Goal: Transaction & Acquisition: Book appointment/travel/reservation

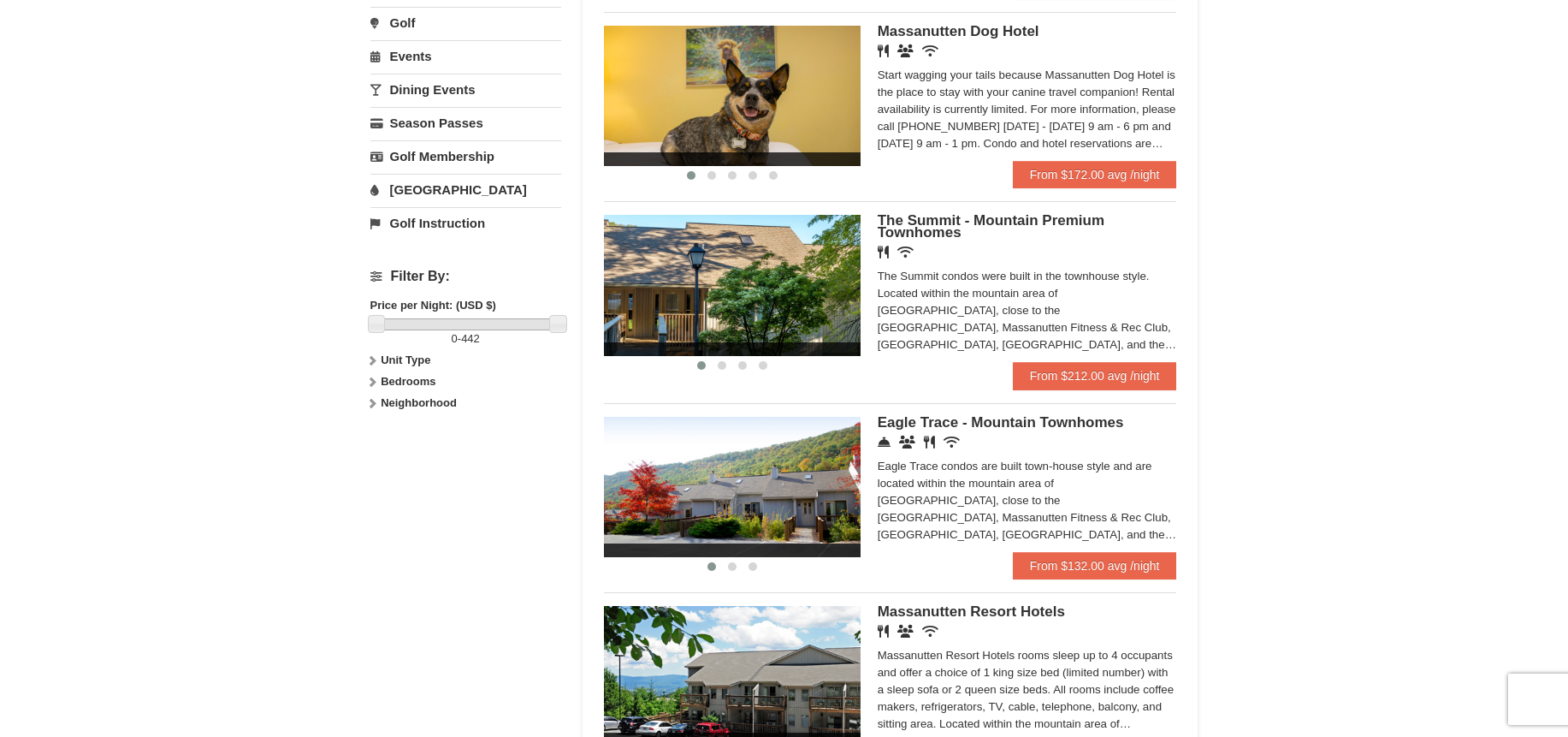
scroll to position [599, 0]
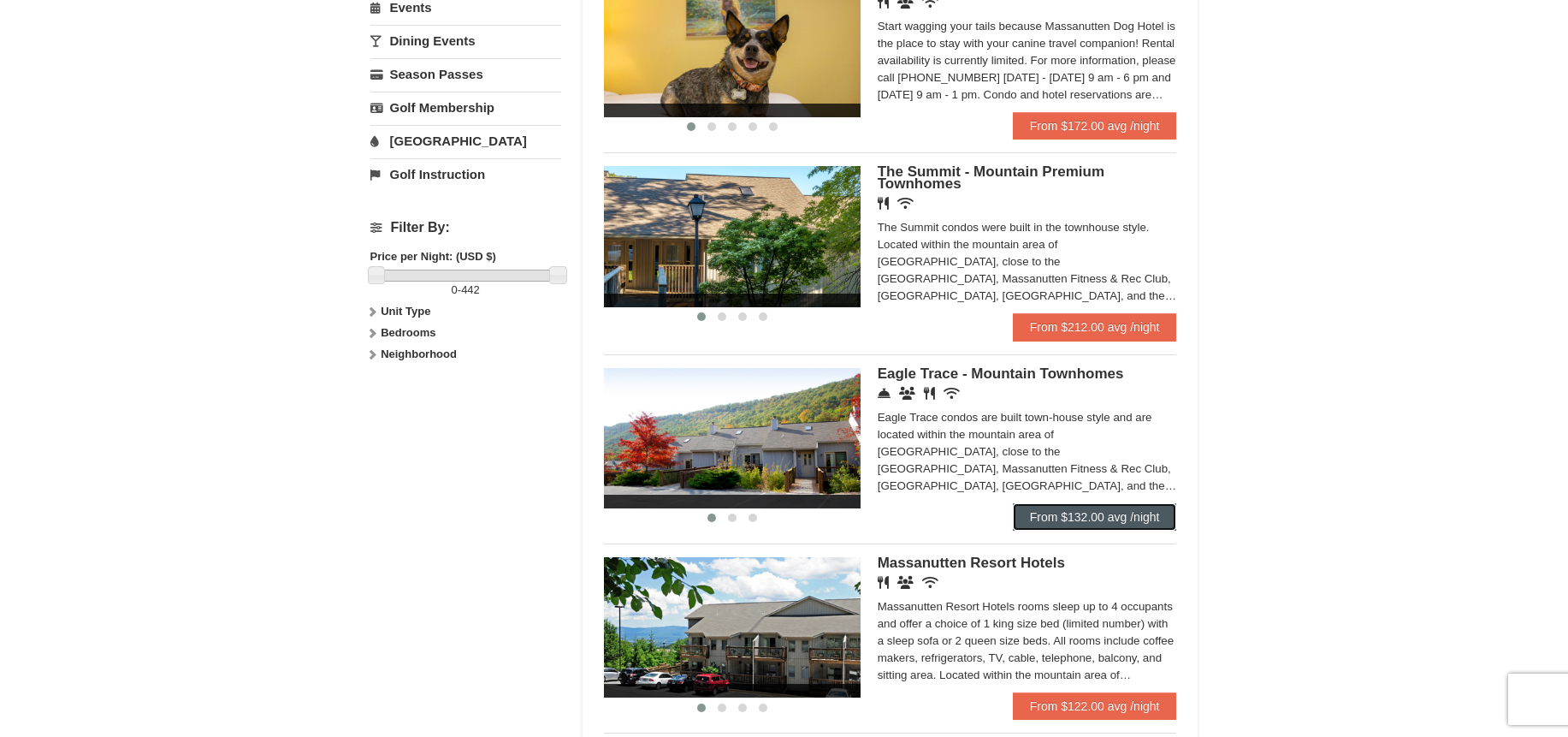
click at [1067, 519] on link "From $132.00 avg /night" at bounding box center [1094, 517] width 164 height 28
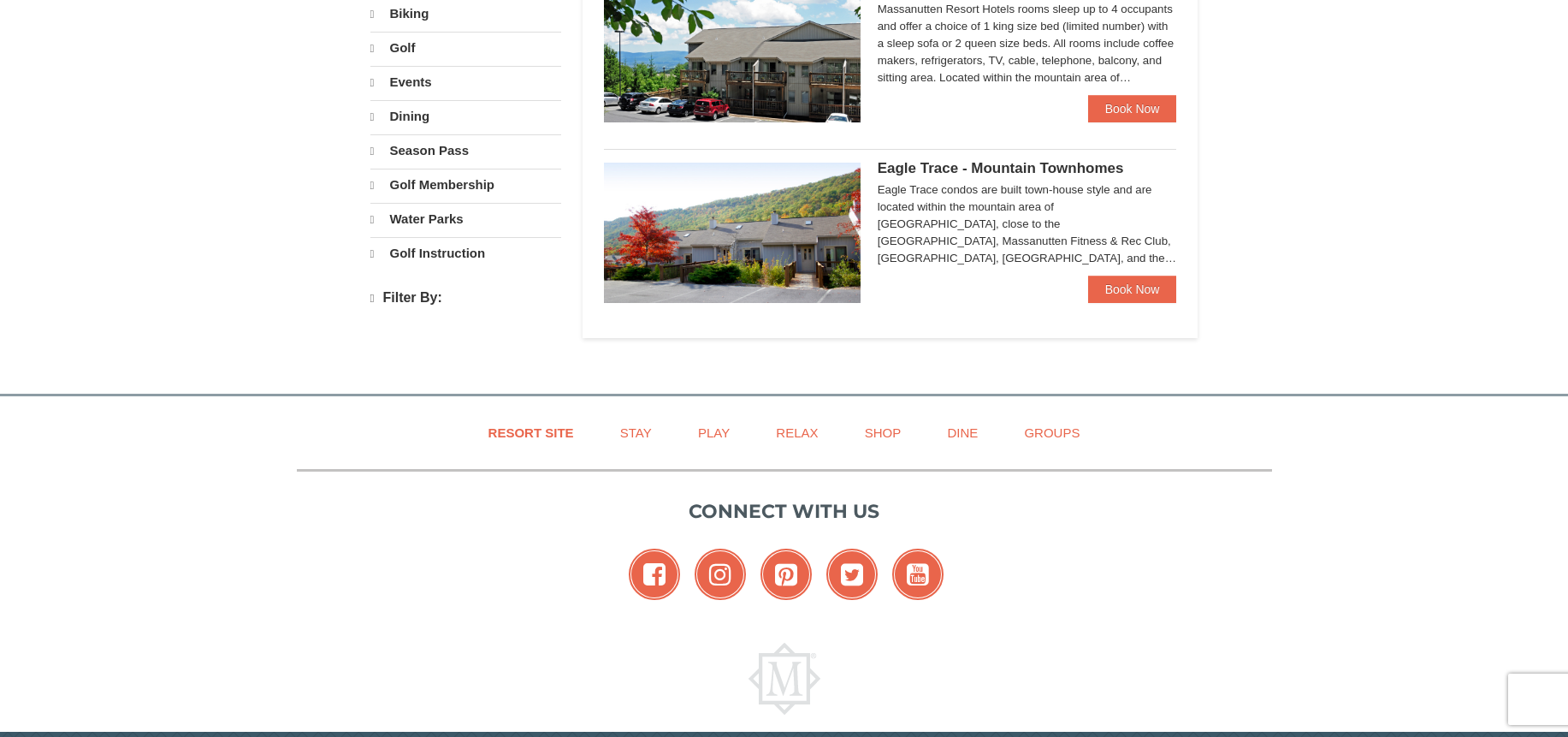
select select "9"
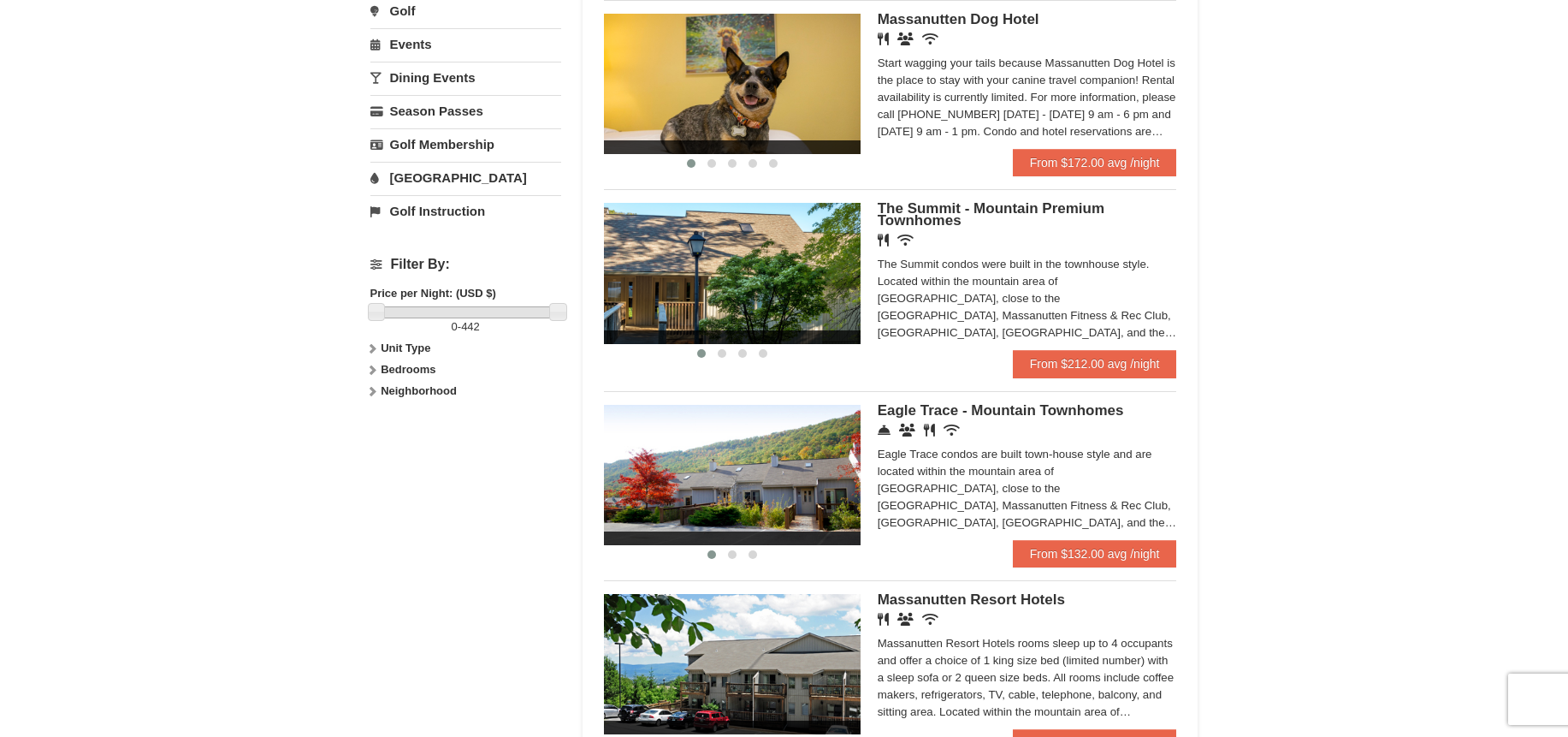
scroll to position [599, 0]
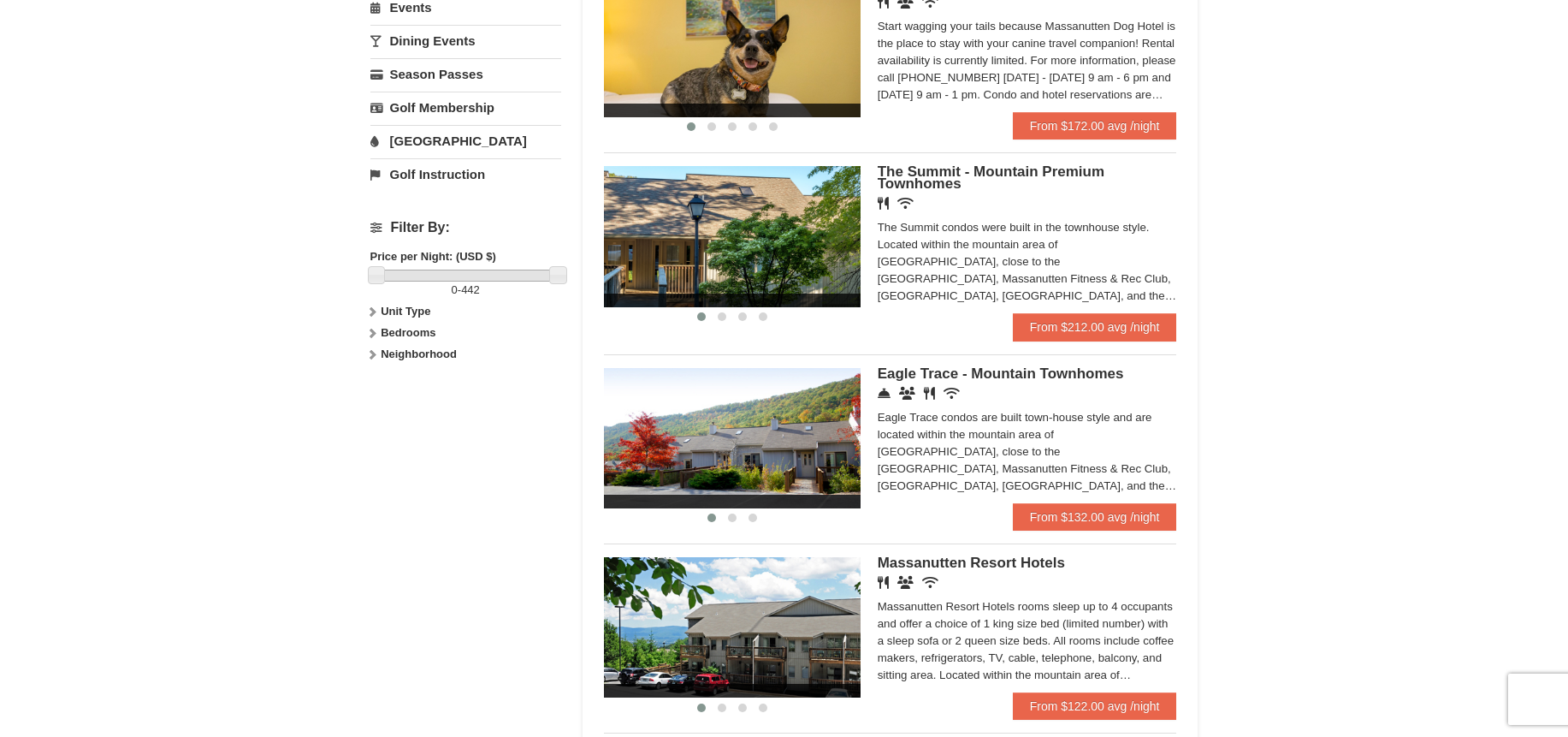
click at [734, 448] on img at bounding box center [732, 438] width 256 height 140
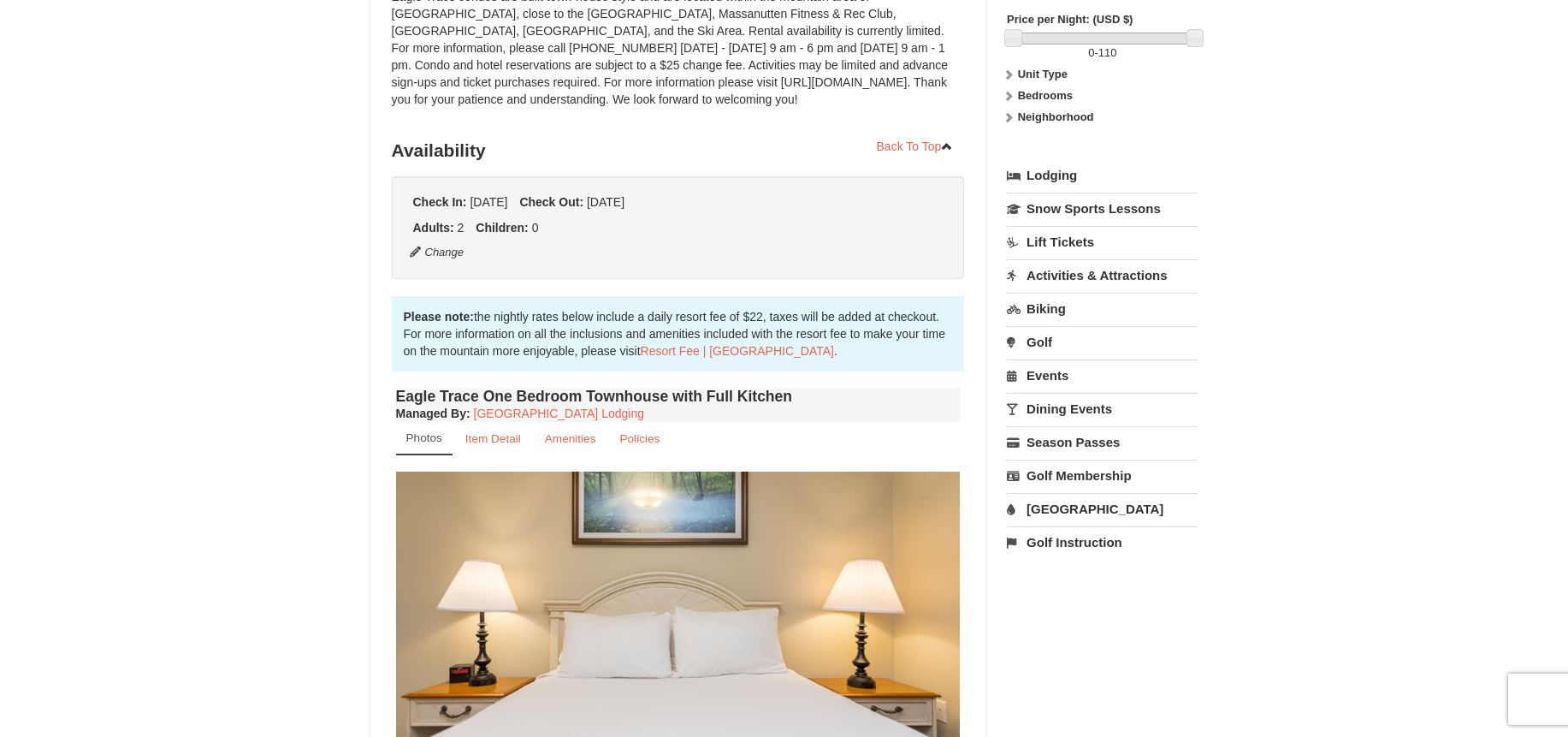
scroll to position [427, 0]
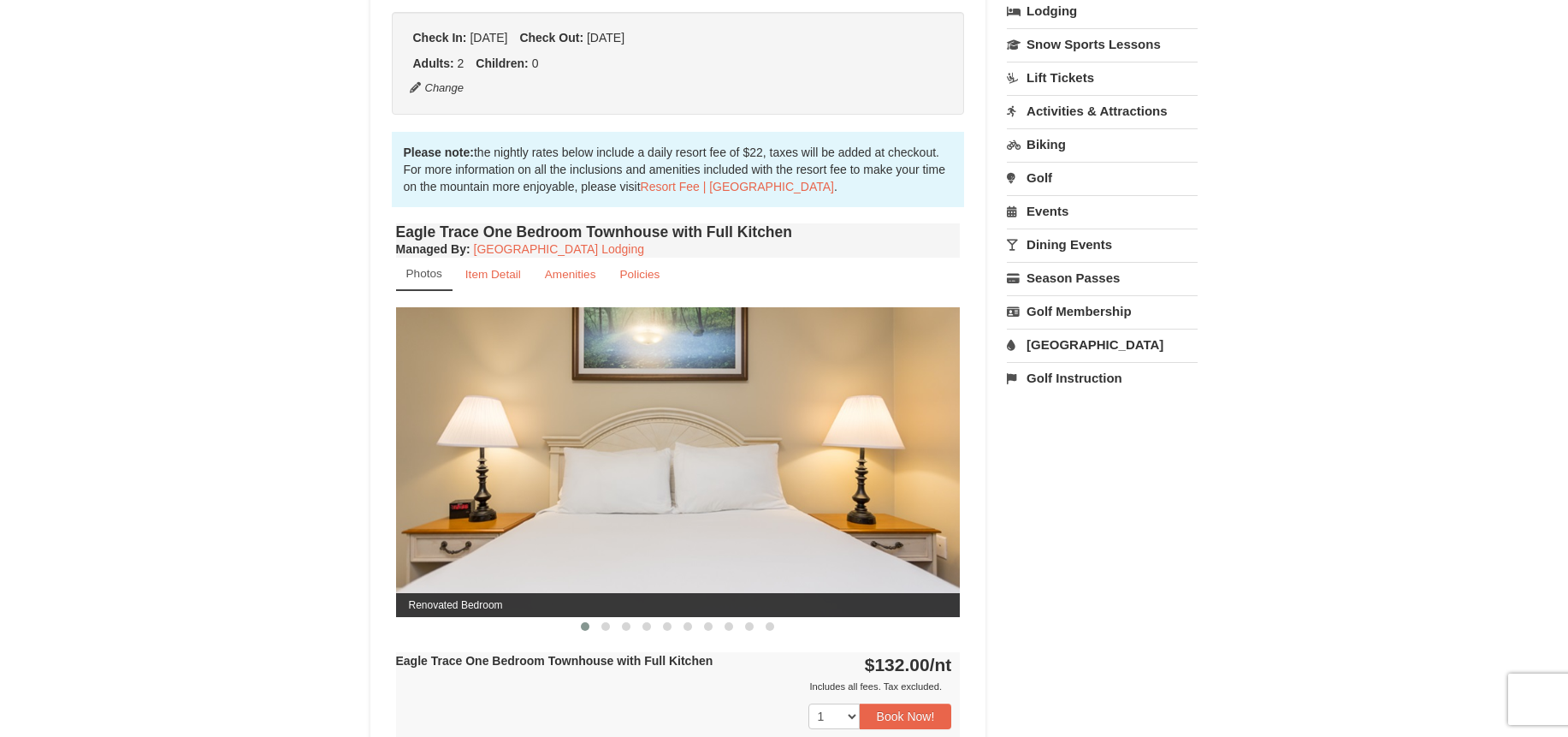
click at [809, 534] on img at bounding box center [678, 461] width 565 height 309
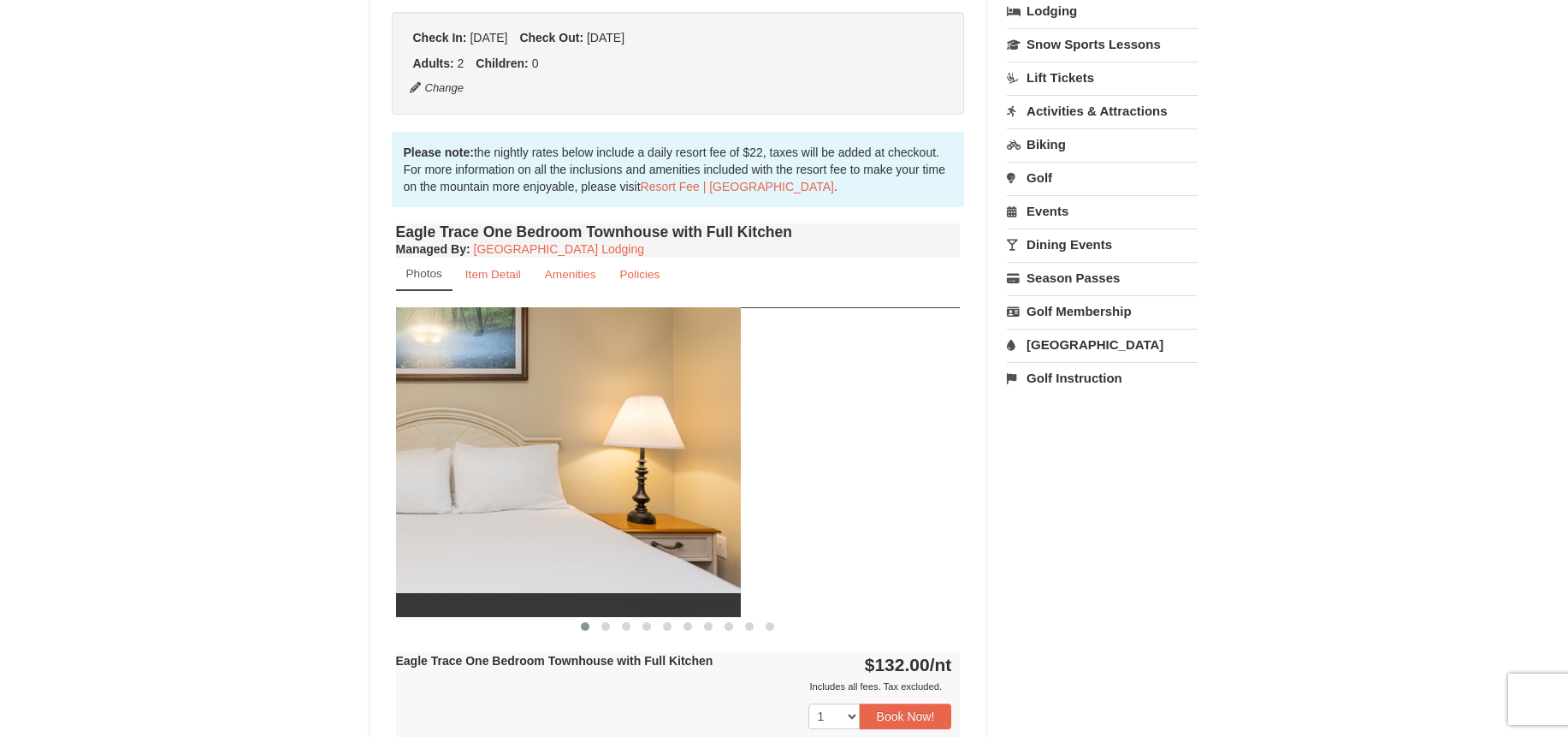
drag, startPoint x: 835, startPoint y: 536, endPoint x: 524, endPoint y: 511, distance: 312.0
click at [585, 520] on img at bounding box center [458, 461] width 565 height 309
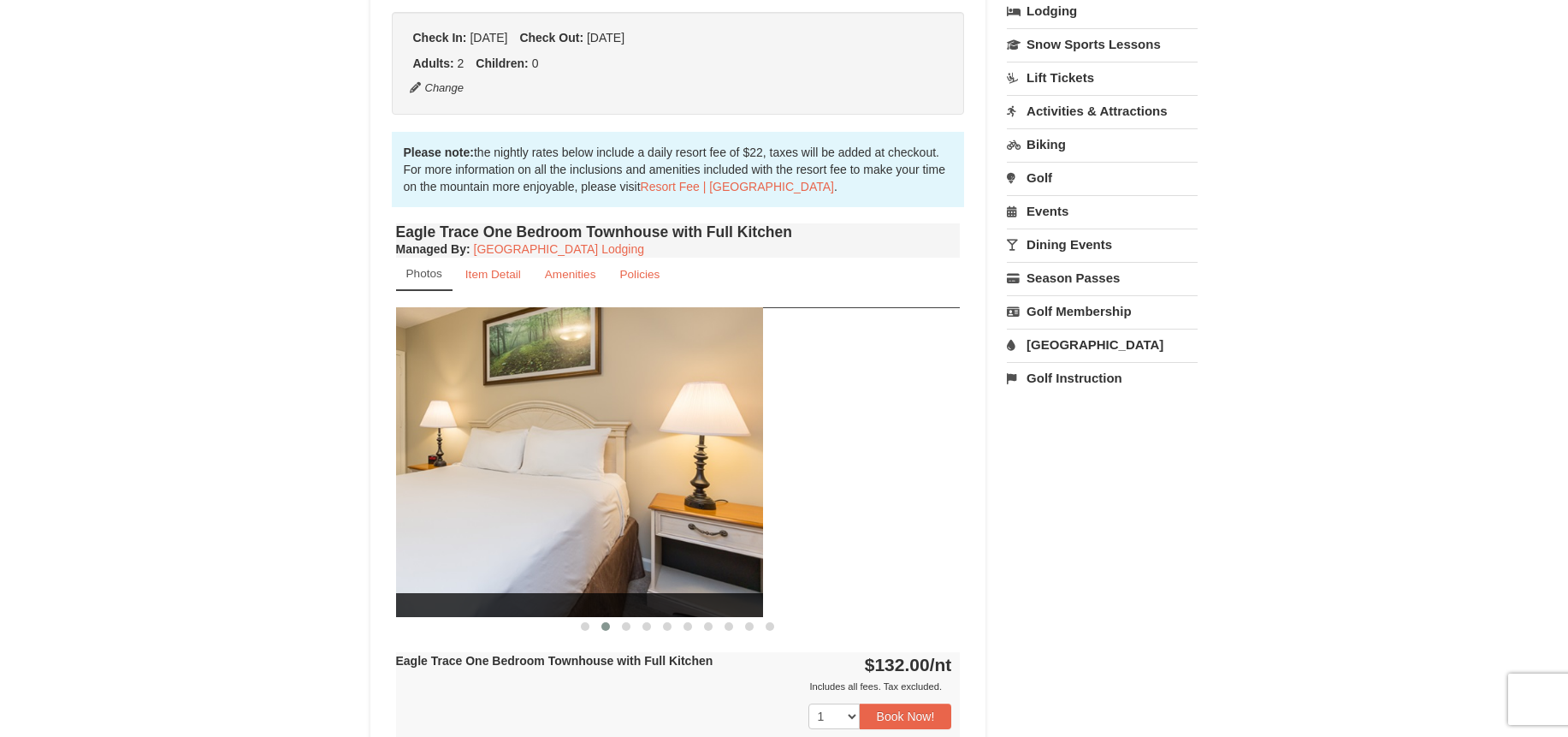
drag, startPoint x: 830, startPoint y: 520, endPoint x: 541, endPoint y: 510, distance: 289.2
click at [583, 517] on img at bounding box center [481, 461] width 565 height 309
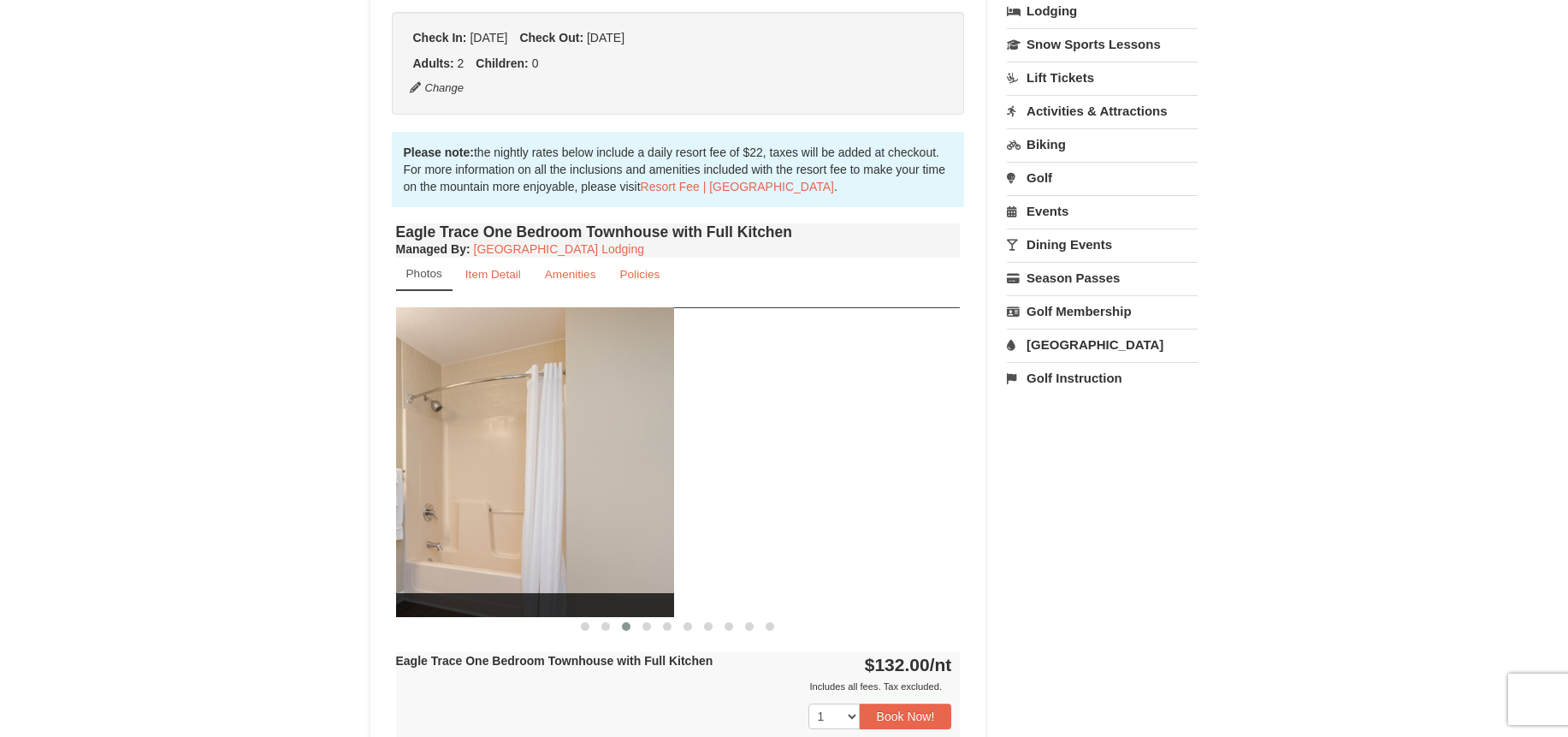
drag, startPoint x: 878, startPoint y: 507, endPoint x: 534, endPoint y: 488, distance: 344.5
click at [541, 489] on img at bounding box center [391, 461] width 565 height 309
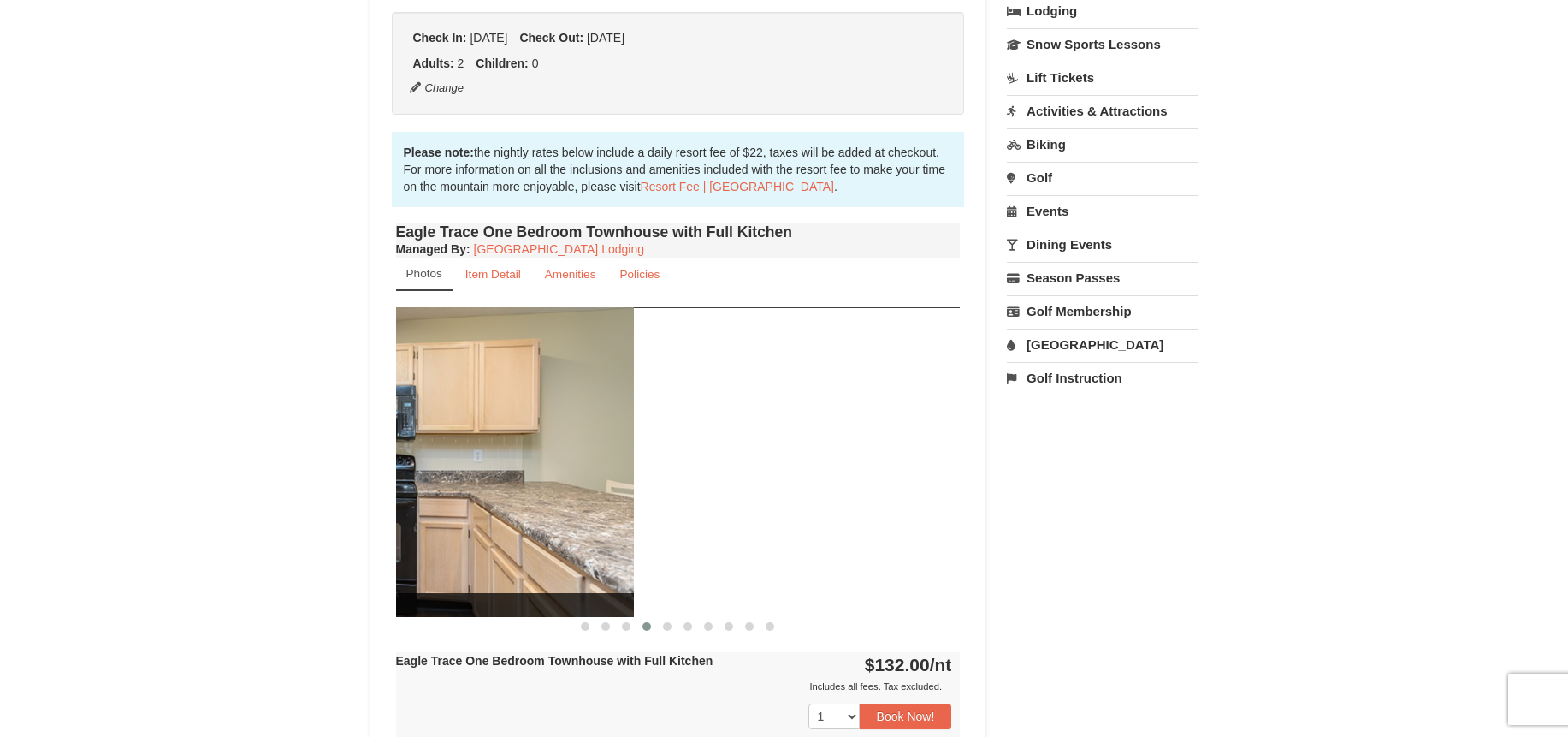
drag, startPoint x: 902, startPoint y: 522, endPoint x: 568, endPoint y: 509, distance: 334.3
click at [572, 511] on img at bounding box center [352, 461] width 565 height 309
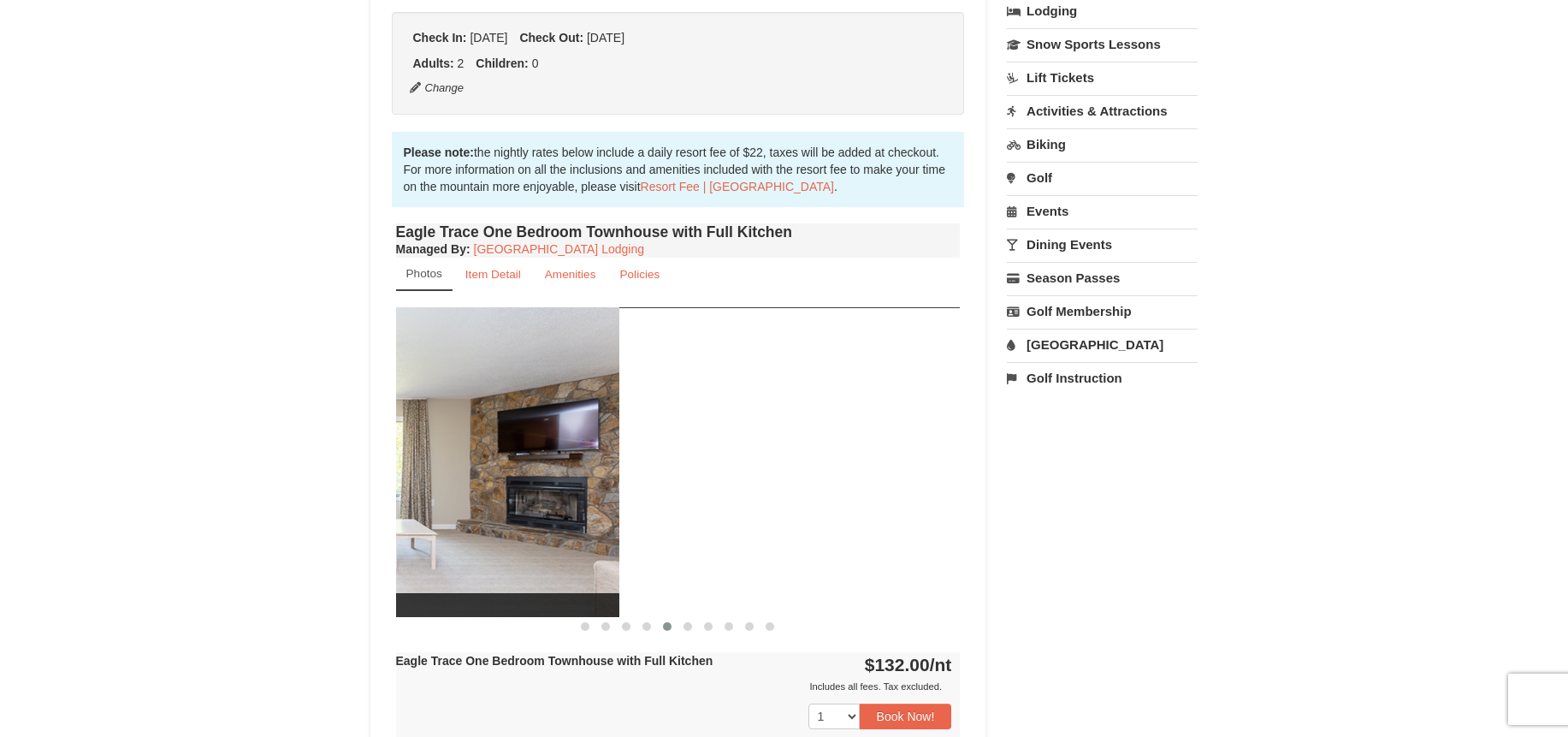
drag, startPoint x: 885, startPoint y: 542, endPoint x: 511, endPoint y: 511, distance: 375.3
click at [535, 516] on img at bounding box center [337, 461] width 565 height 309
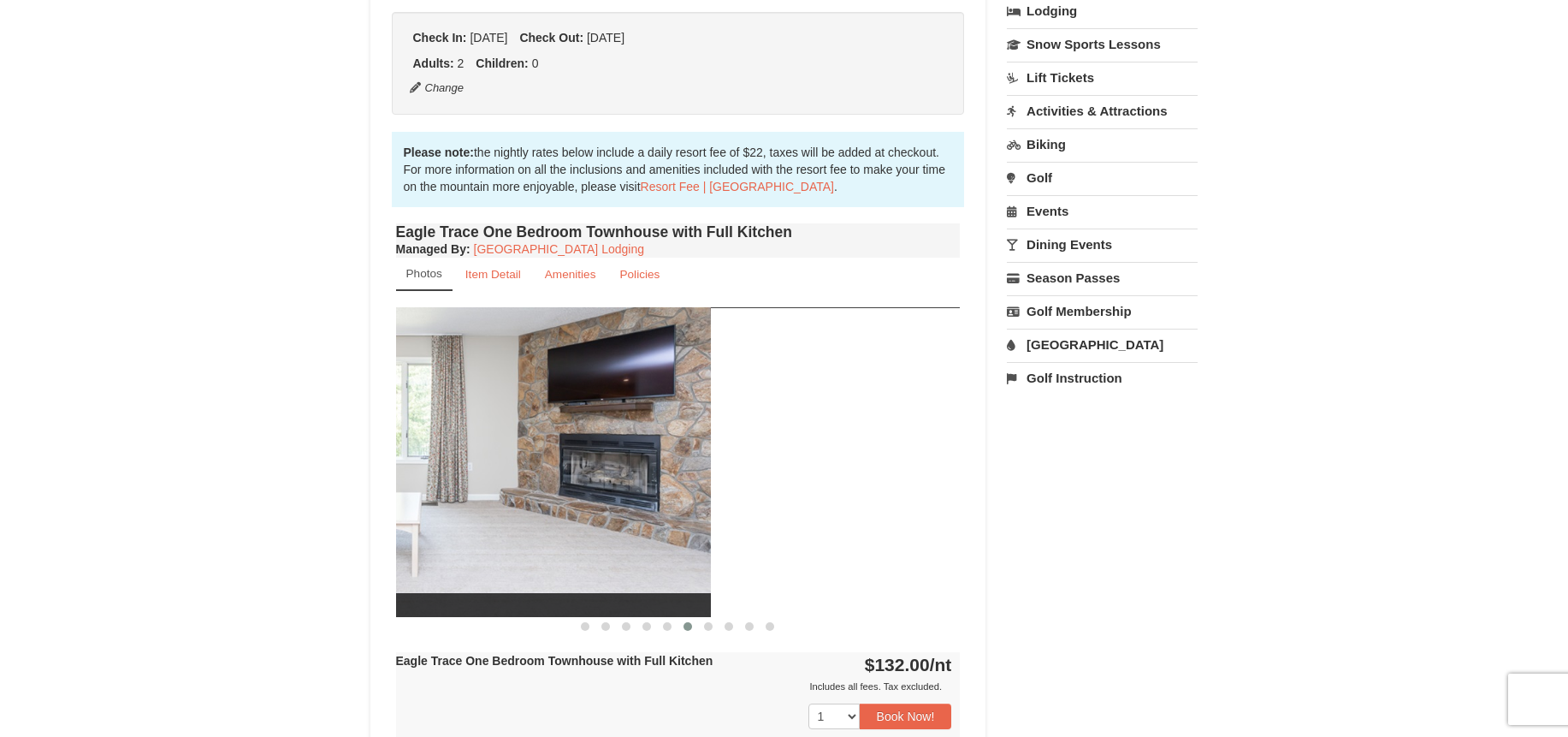
drag, startPoint x: 883, startPoint y: 533, endPoint x: 540, endPoint y: 520, distance: 343.2
click at [550, 520] on img at bounding box center [428, 461] width 565 height 309
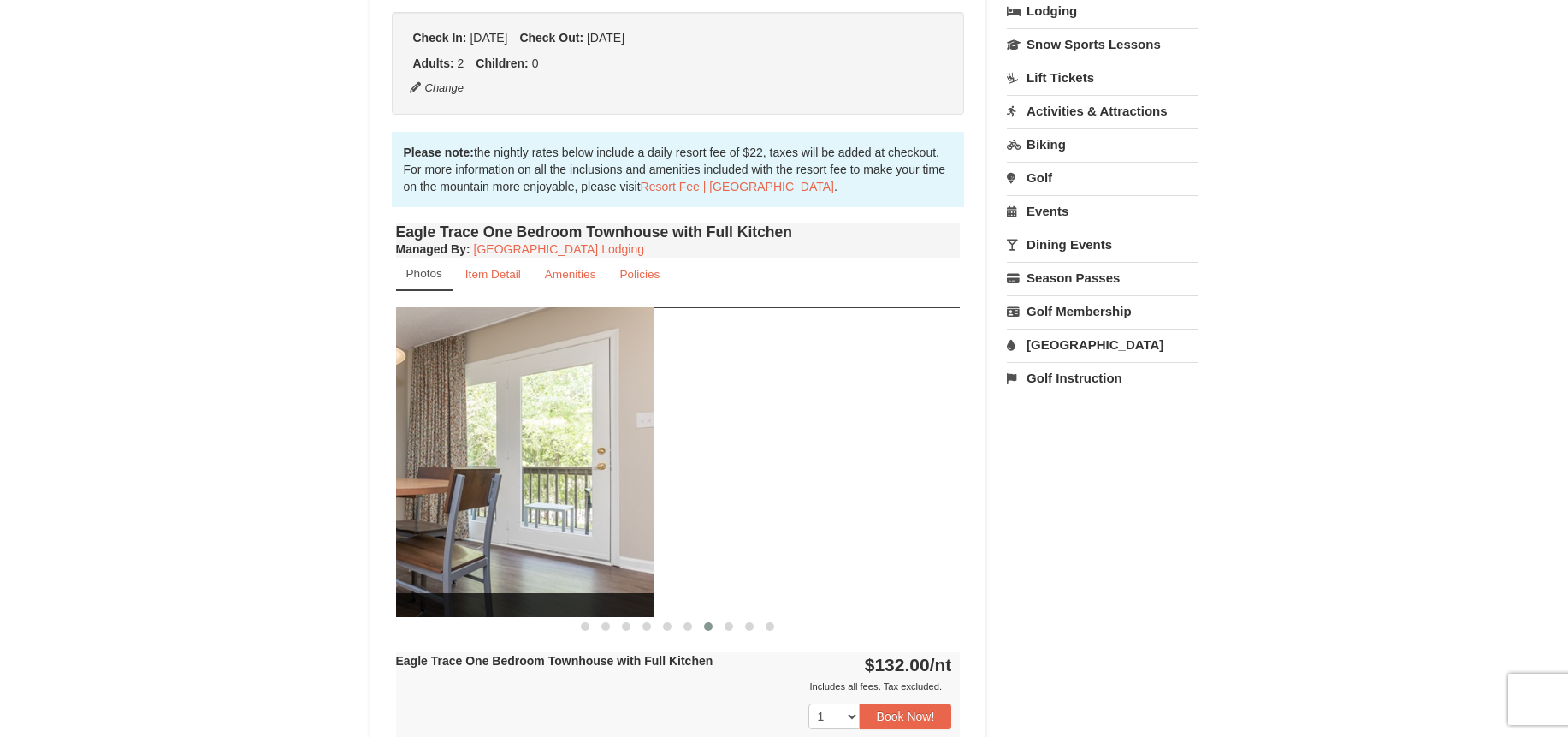
drag, startPoint x: 868, startPoint y: 543, endPoint x: 557, endPoint y: 536, distance: 311.1
click at [557, 536] on img at bounding box center [371, 461] width 565 height 309
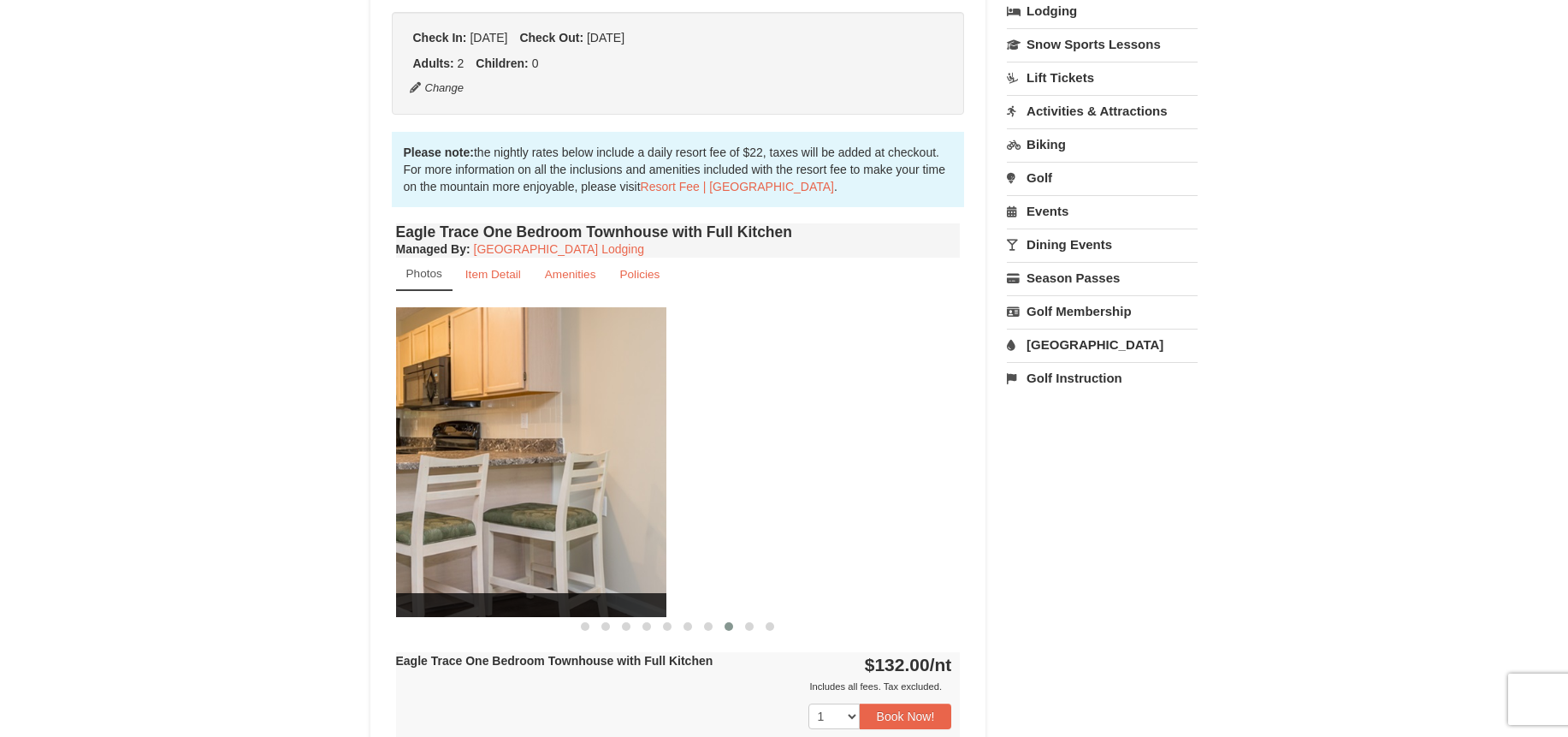
drag, startPoint x: 902, startPoint y: 509, endPoint x: 542, endPoint y: 501, distance: 360.1
click at [543, 502] on img at bounding box center [383, 461] width 565 height 309
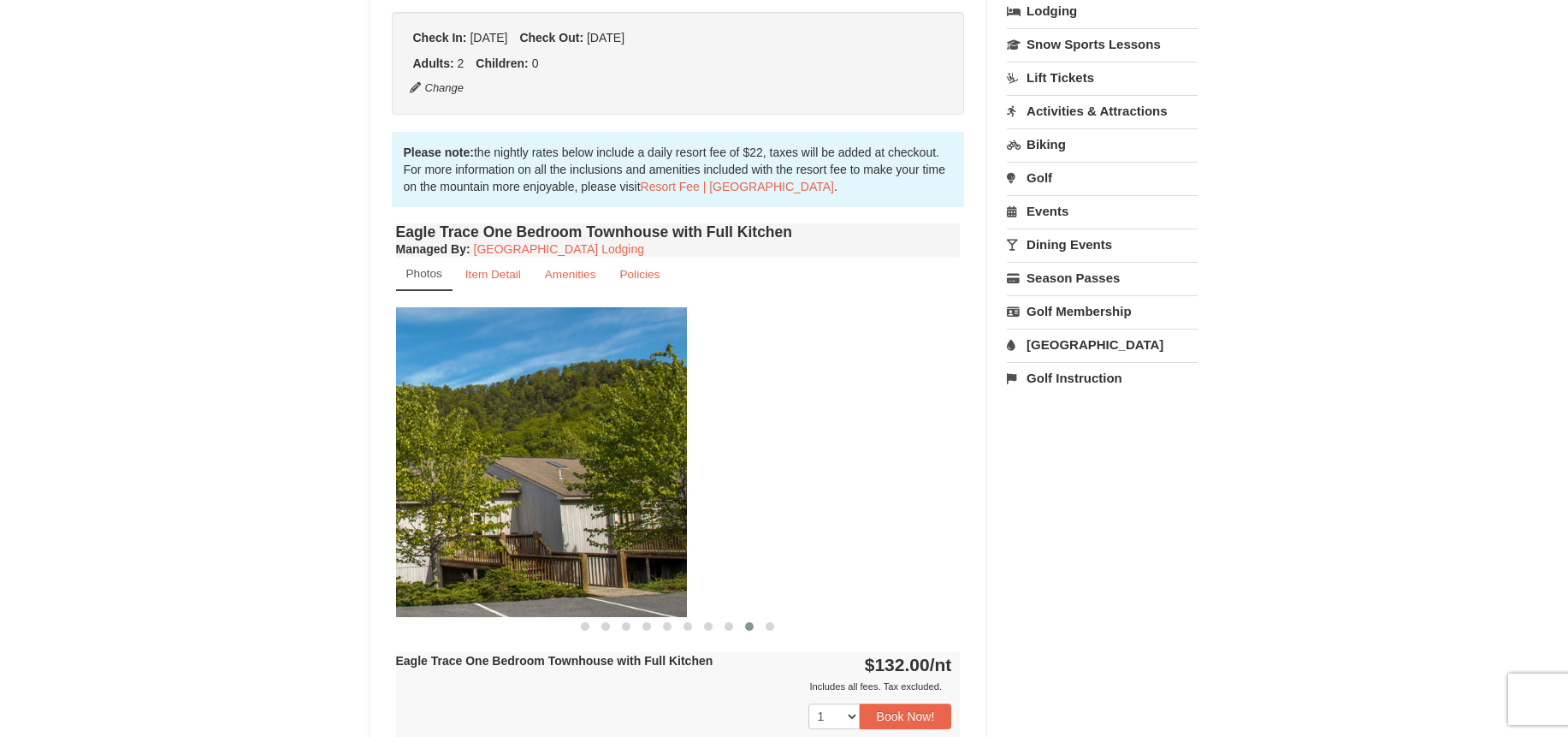
drag, startPoint x: 911, startPoint y: 507, endPoint x: 559, endPoint y: 498, distance: 352.1
click at [561, 498] on img at bounding box center [404, 461] width 565 height 309
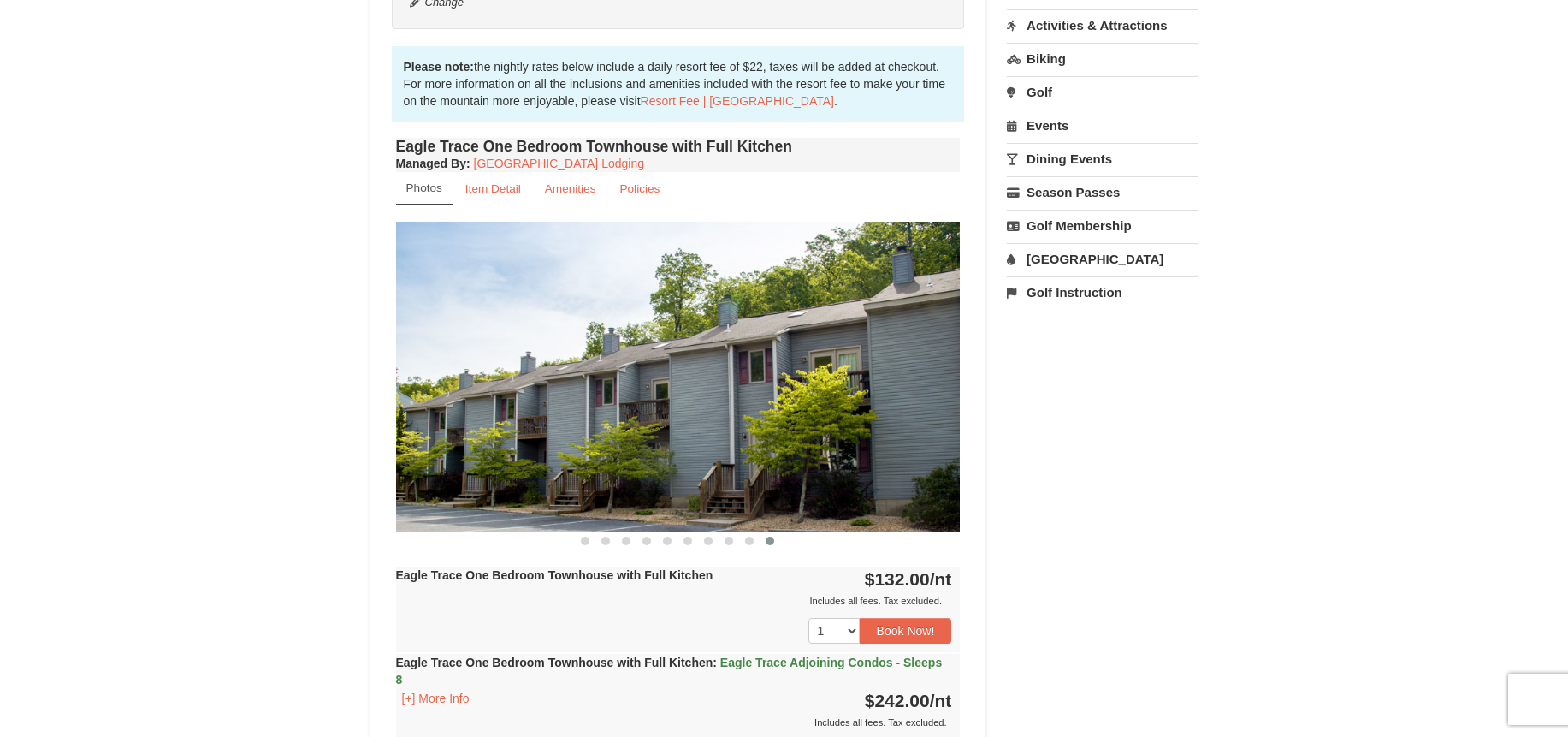
scroll to position [856, 0]
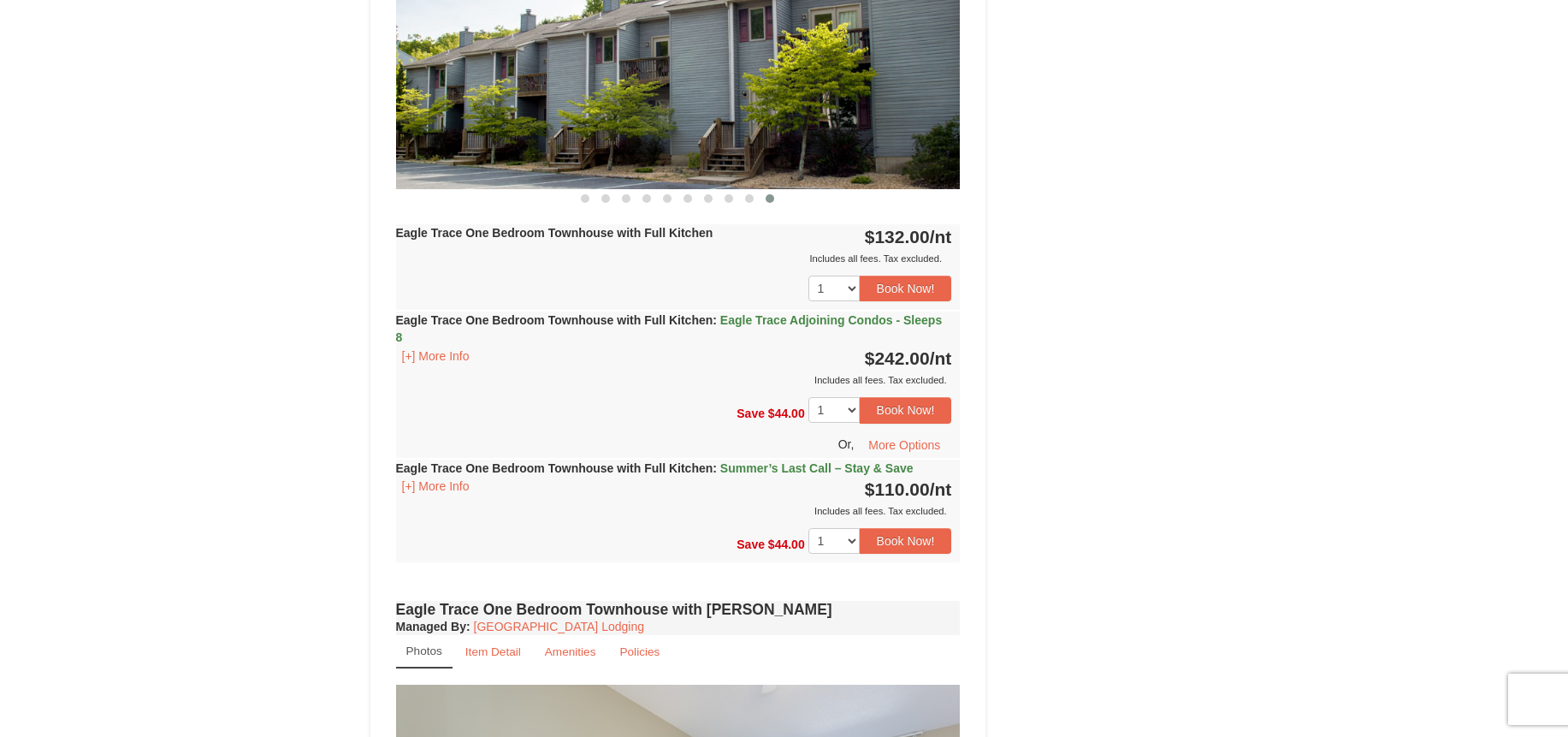
click at [755, 322] on span "Eagle Trace Adjoining Condos - Sleeps 8" at bounding box center [670, 329] width 547 height 31
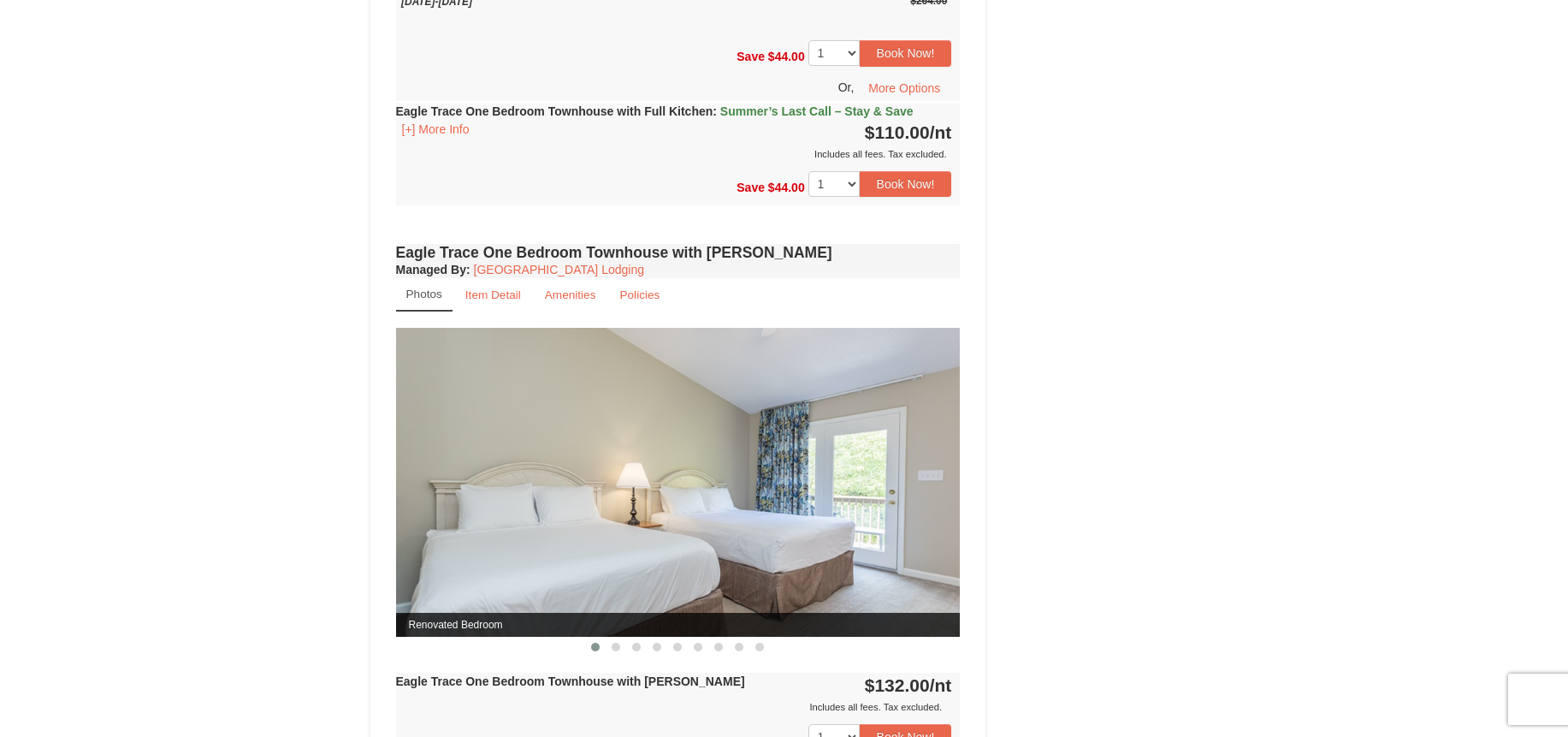
scroll to position [1625, 0]
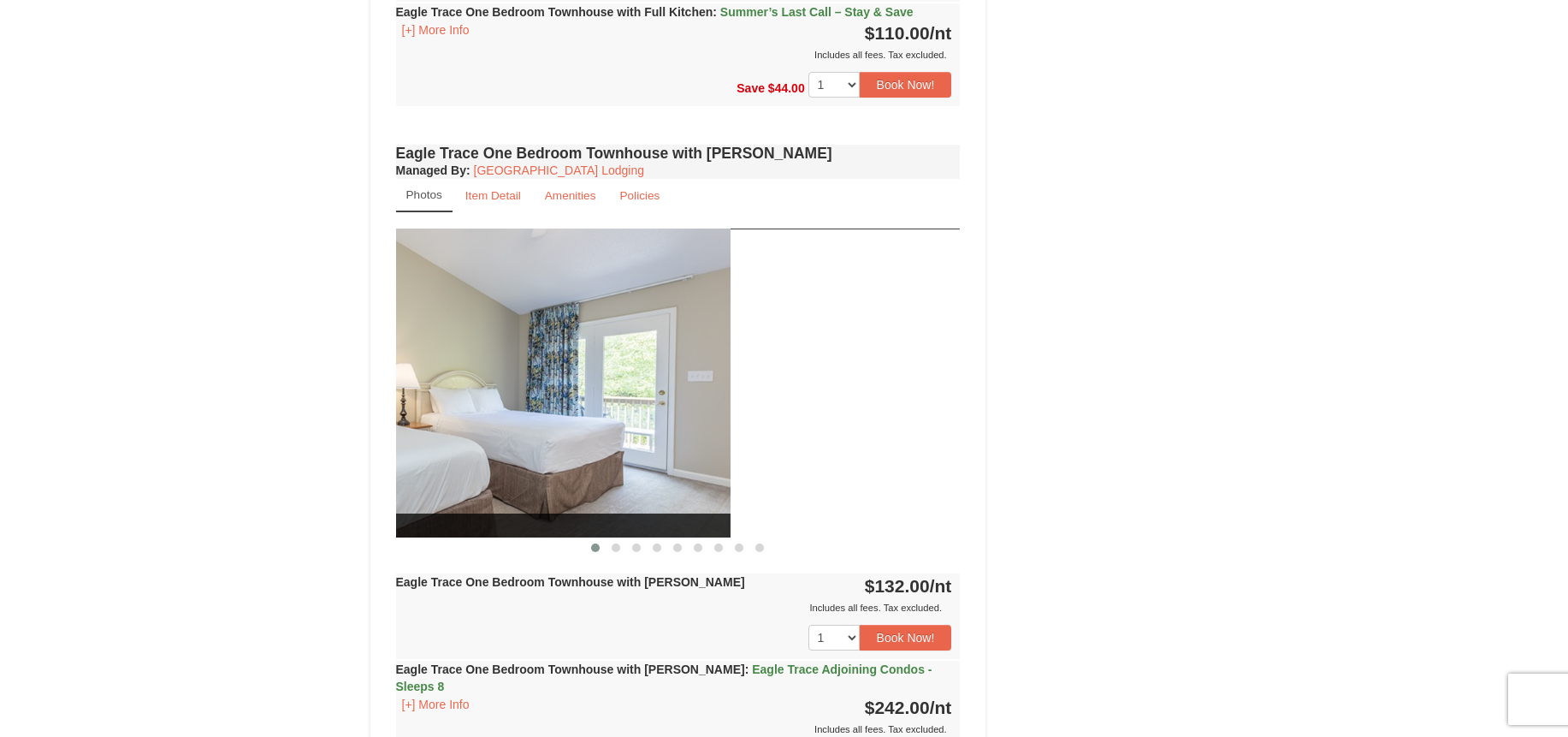
drag, startPoint x: 803, startPoint y: 389, endPoint x: 430, endPoint y: 364, distance: 373.8
click at [440, 366] on img at bounding box center [448, 383] width 565 height 309
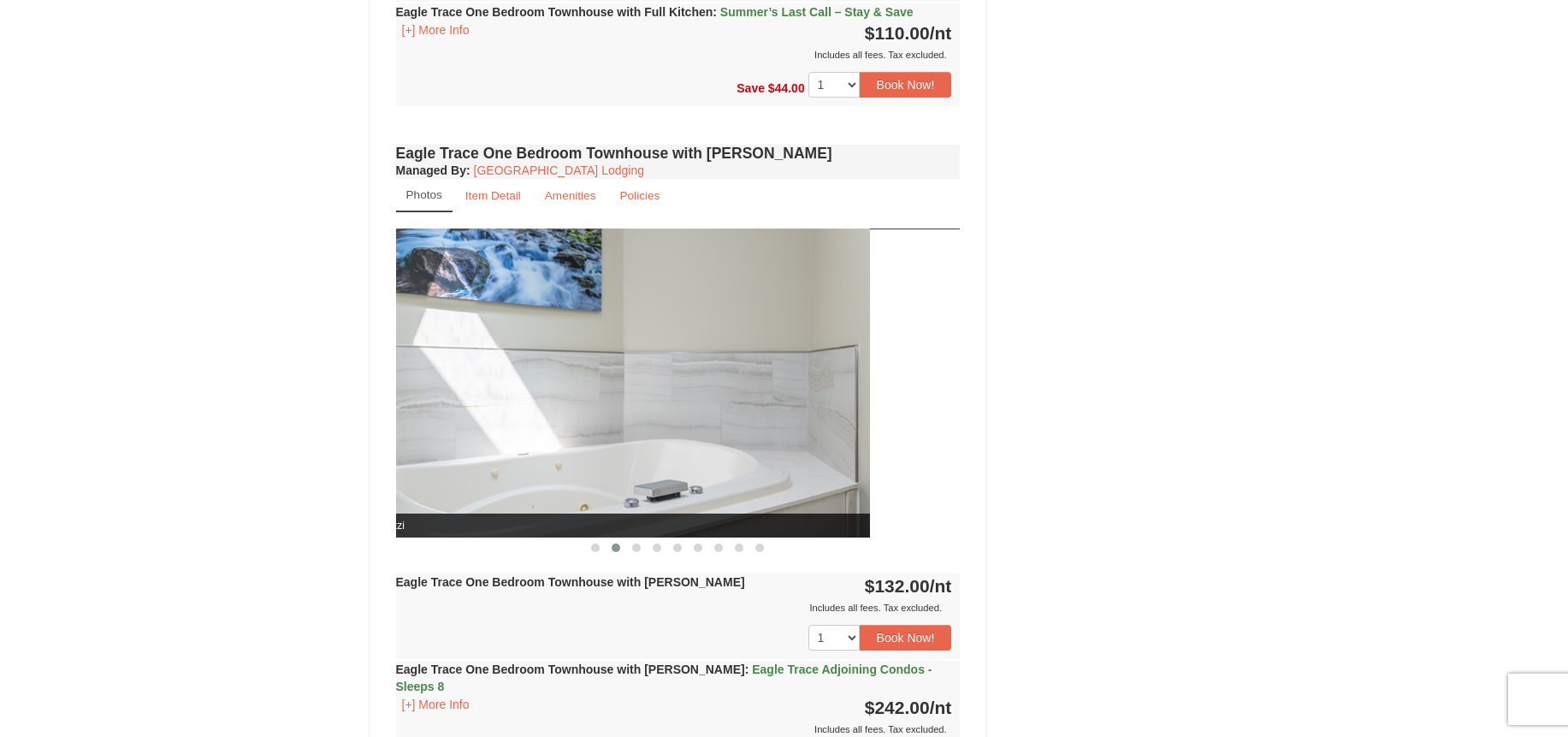
drag, startPoint x: 870, startPoint y: 405, endPoint x: 609, endPoint y: 399, distance: 261.1
click at [616, 400] on img at bounding box center [587, 383] width 565 height 309
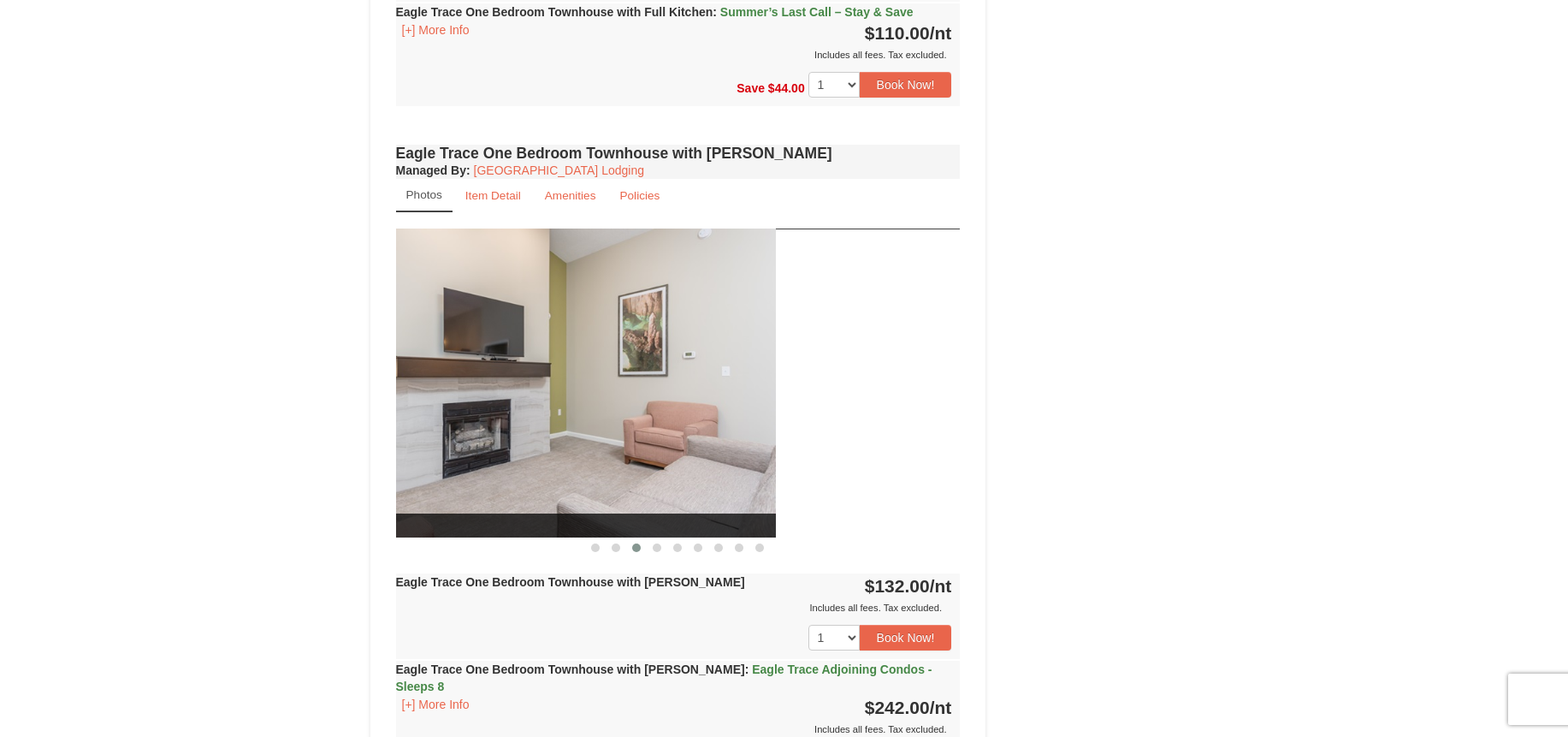
drag, startPoint x: 863, startPoint y: 408, endPoint x: 581, endPoint y: 399, distance: 282.1
click at [583, 400] on img at bounding box center [493, 383] width 565 height 309
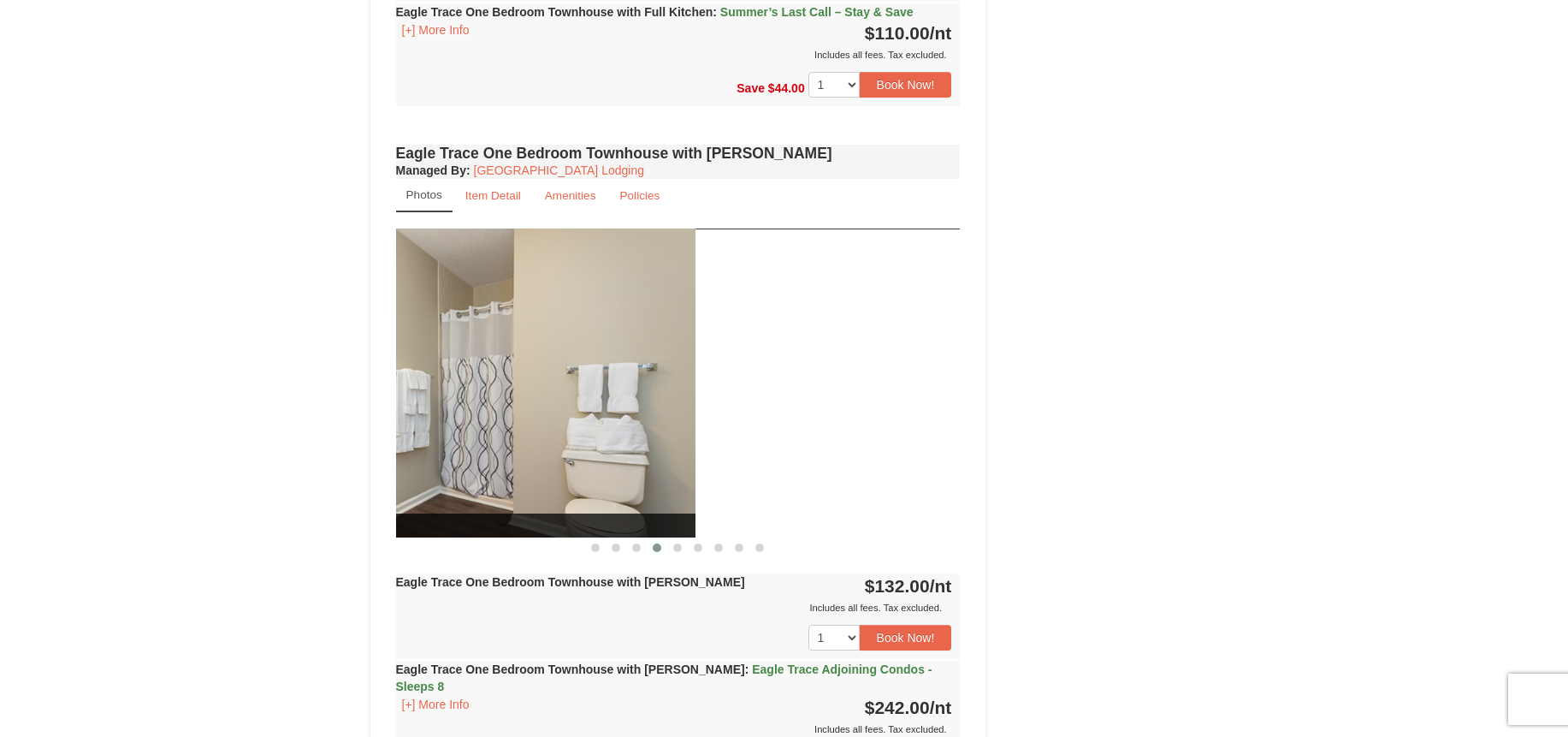
drag, startPoint x: 920, startPoint y: 420, endPoint x: 581, endPoint y: 410, distance: 339.1
click at [584, 411] on img at bounding box center [413, 383] width 565 height 309
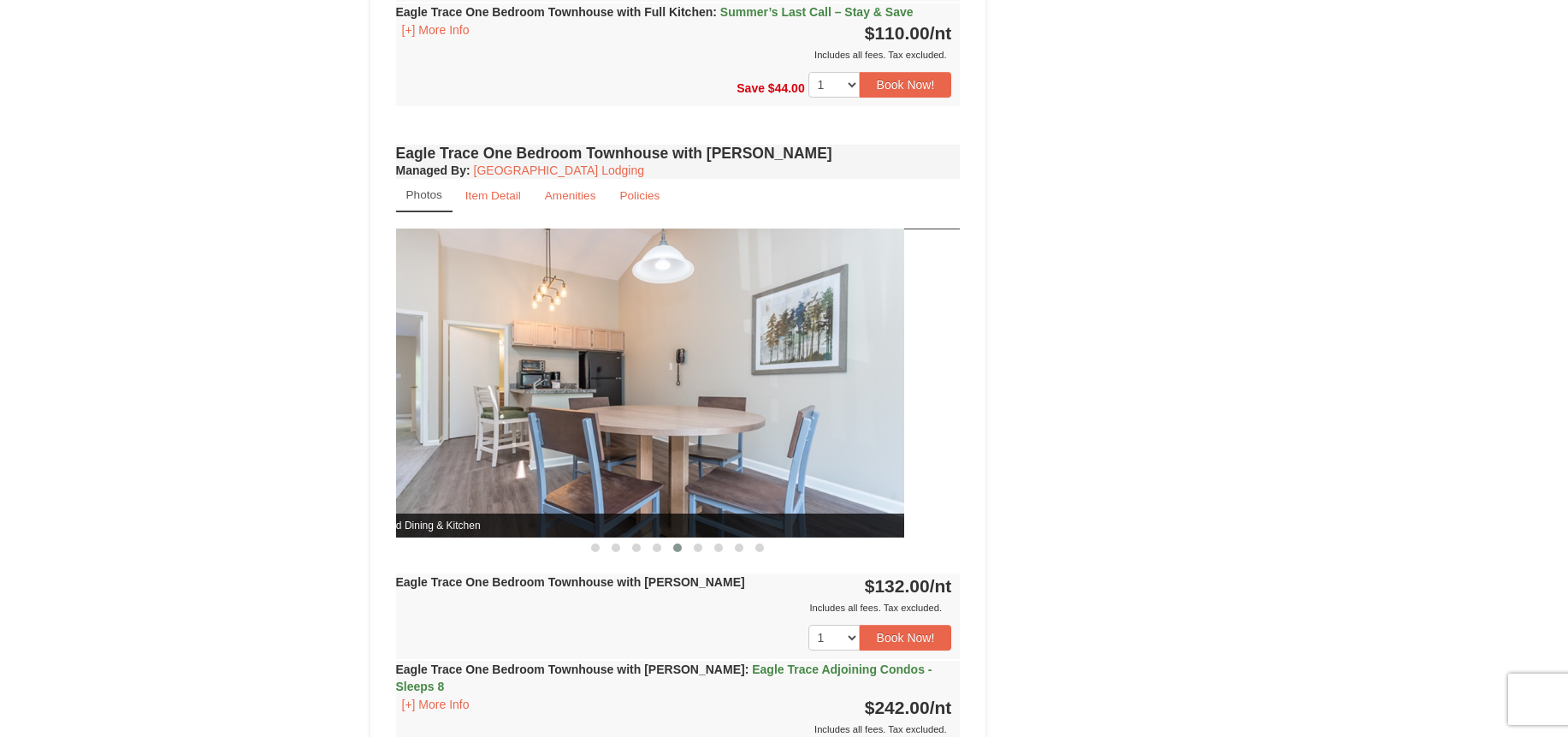
drag, startPoint x: 877, startPoint y: 432, endPoint x: 517, endPoint y: 412, distance: 360.6
click at [517, 413] on img at bounding box center [622, 383] width 565 height 309
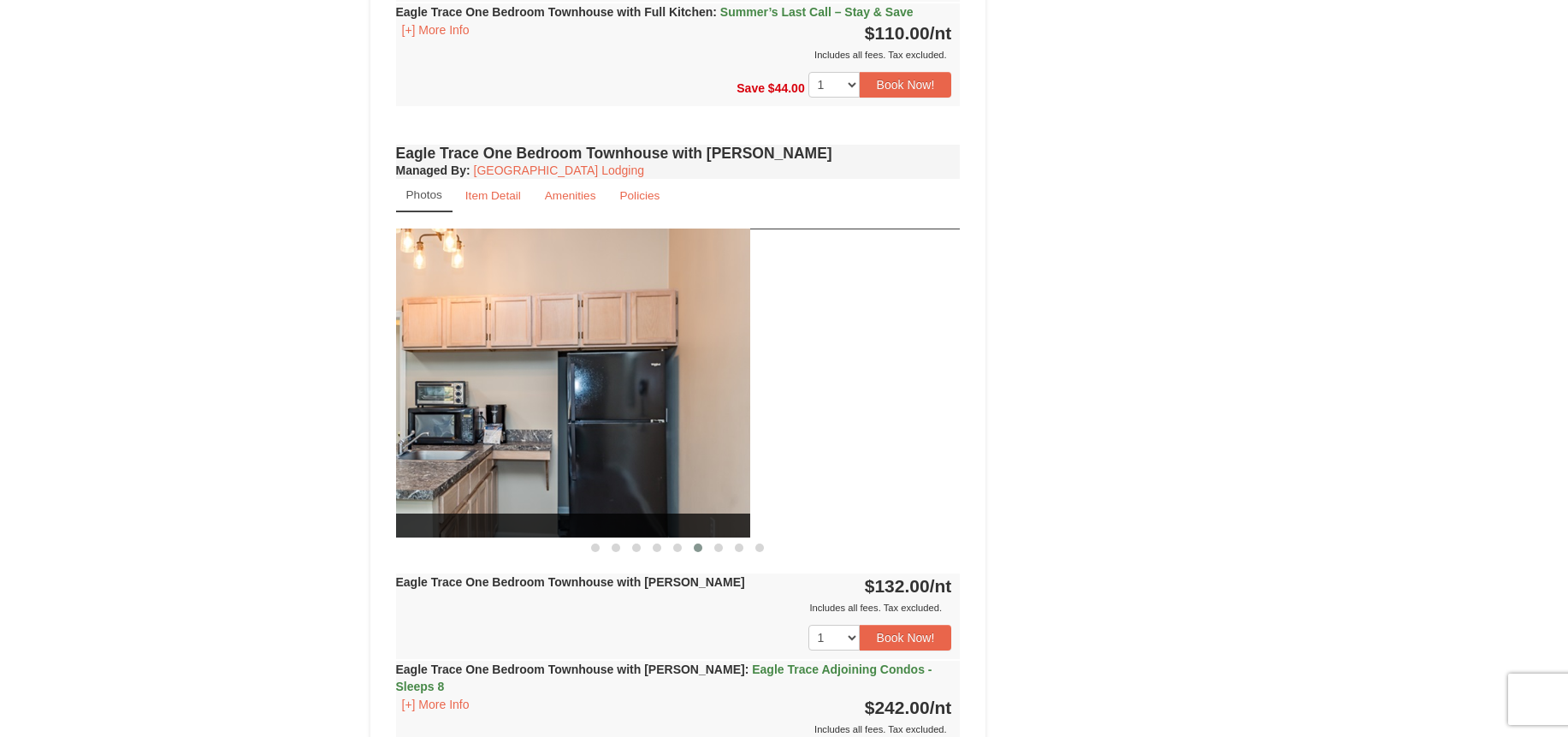
drag, startPoint x: 896, startPoint y: 451, endPoint x: 580, endPoint y: 431, distance: 316.6
click at [592, 435] on img at bounding box center [468, 383] width 565 height 309
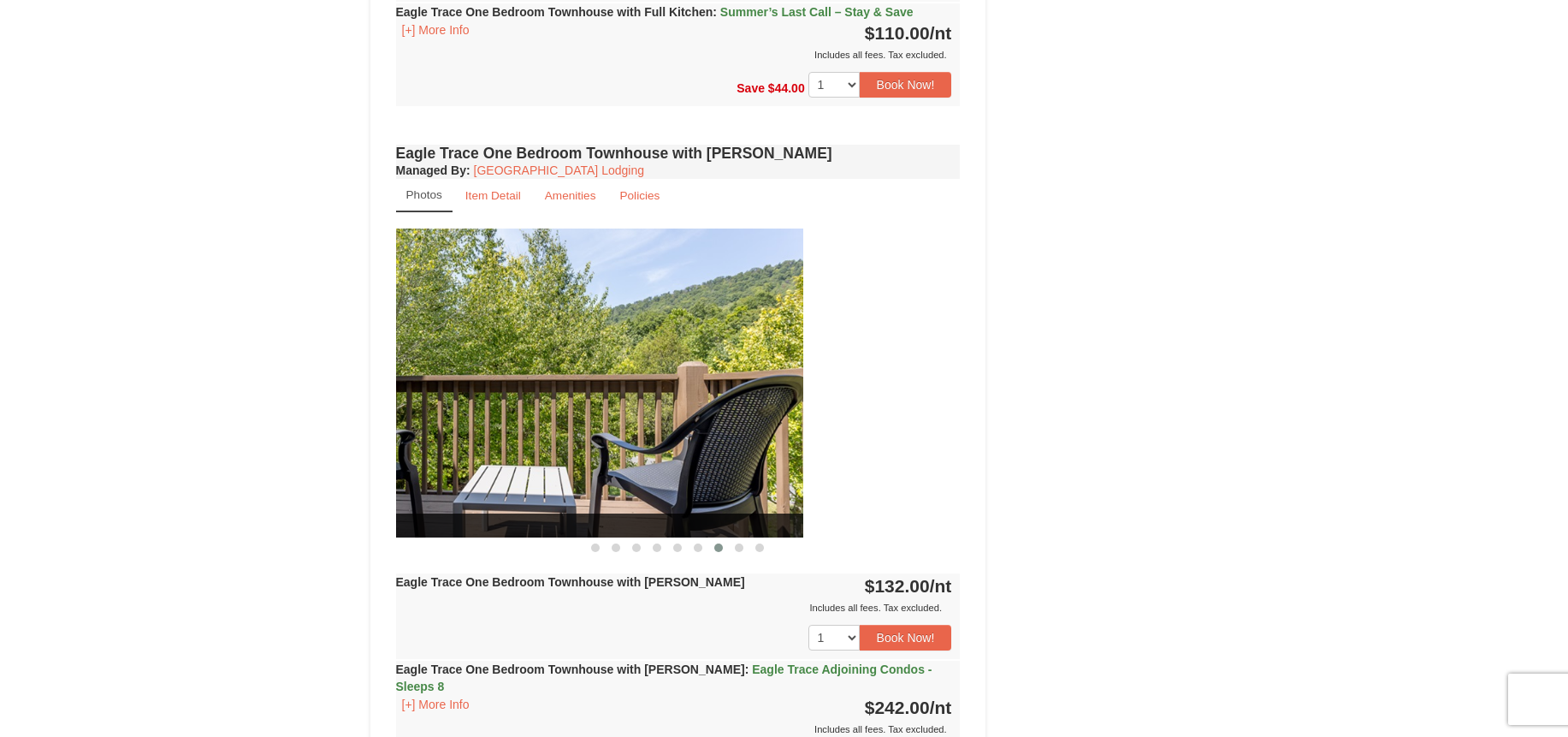
drag, startPoint x: 889, startPoint y: 445, endPoint x: 548, endPoint y: 432, distance: 341.2
click at [570, 436] on img at bounding box center [521, 383] width 565 height 309
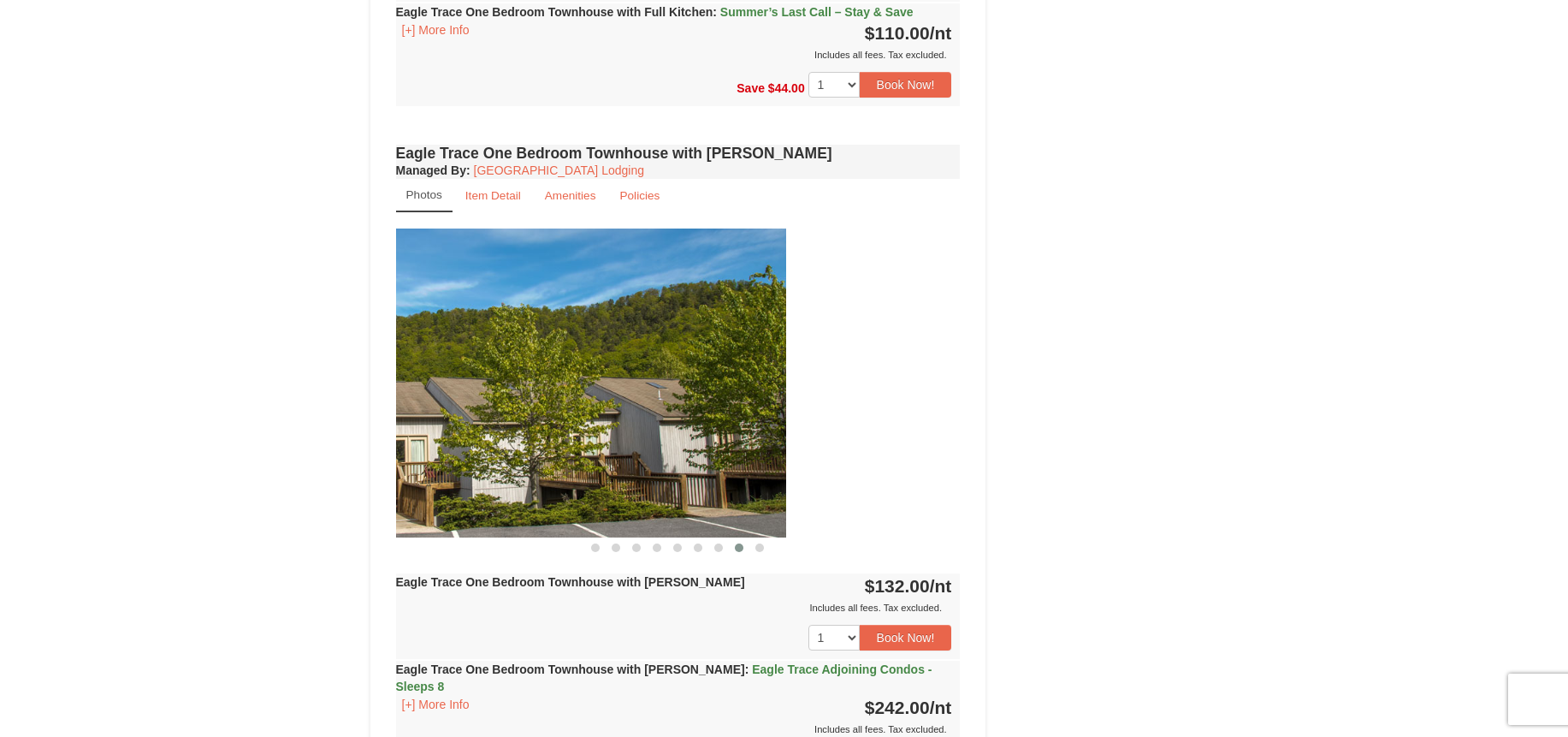
drag, startPoint x: 892, startPoint y: 442, endPoint x: 599, endPoint y: 424, distance: 293.6
click at [602, 425] on img at bounding box center [504, 383] width 565 height 309
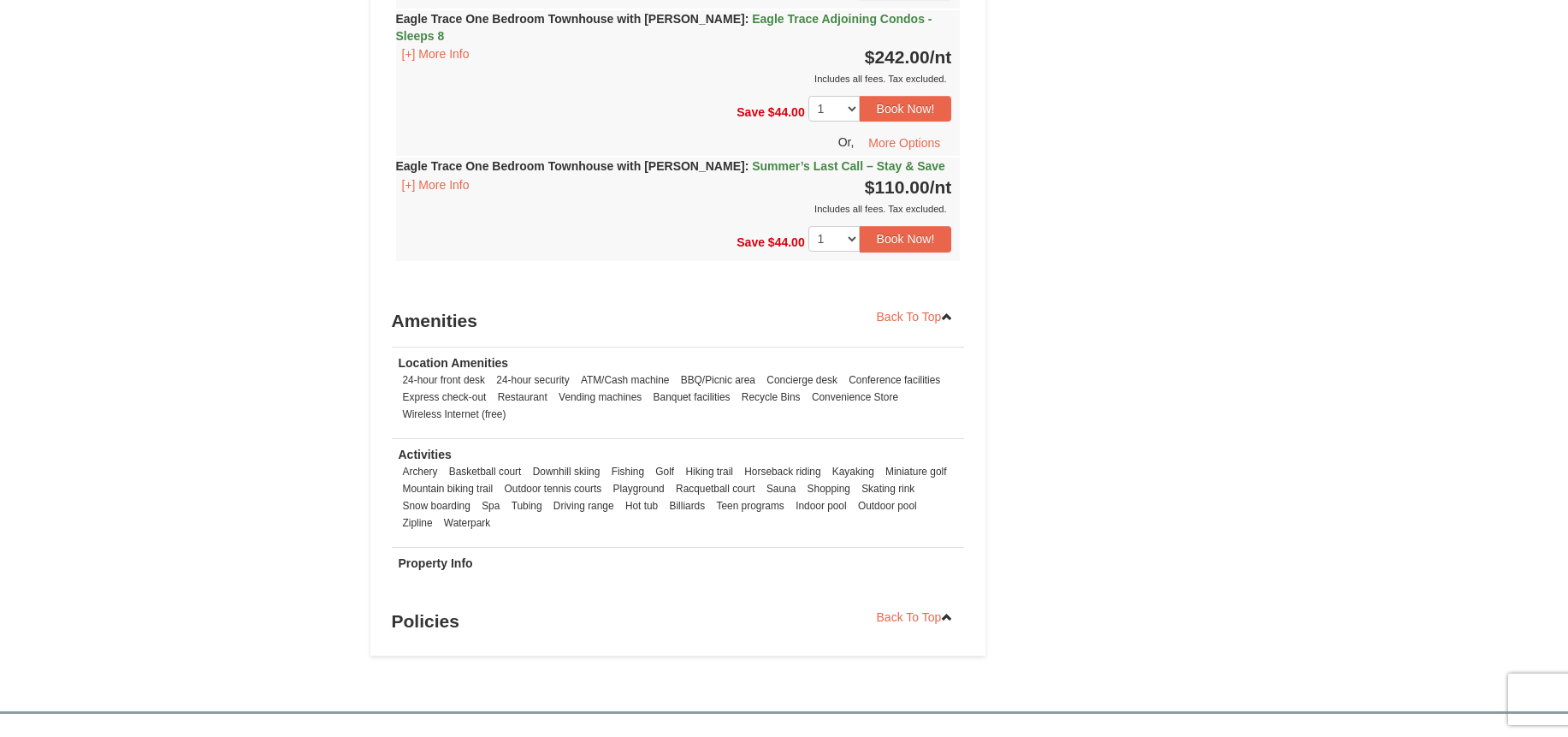
scroll to position [2054, 0]
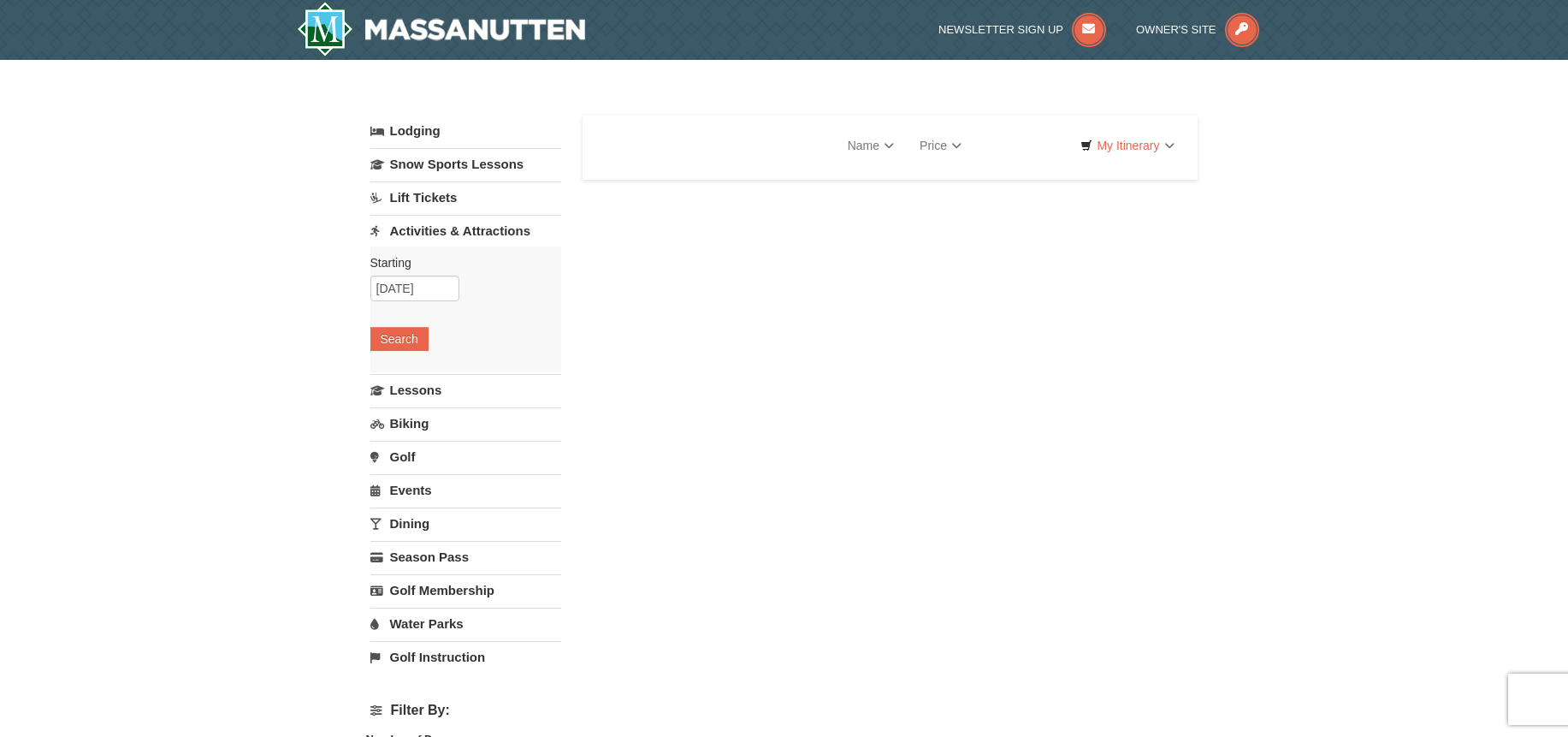
select select "9"
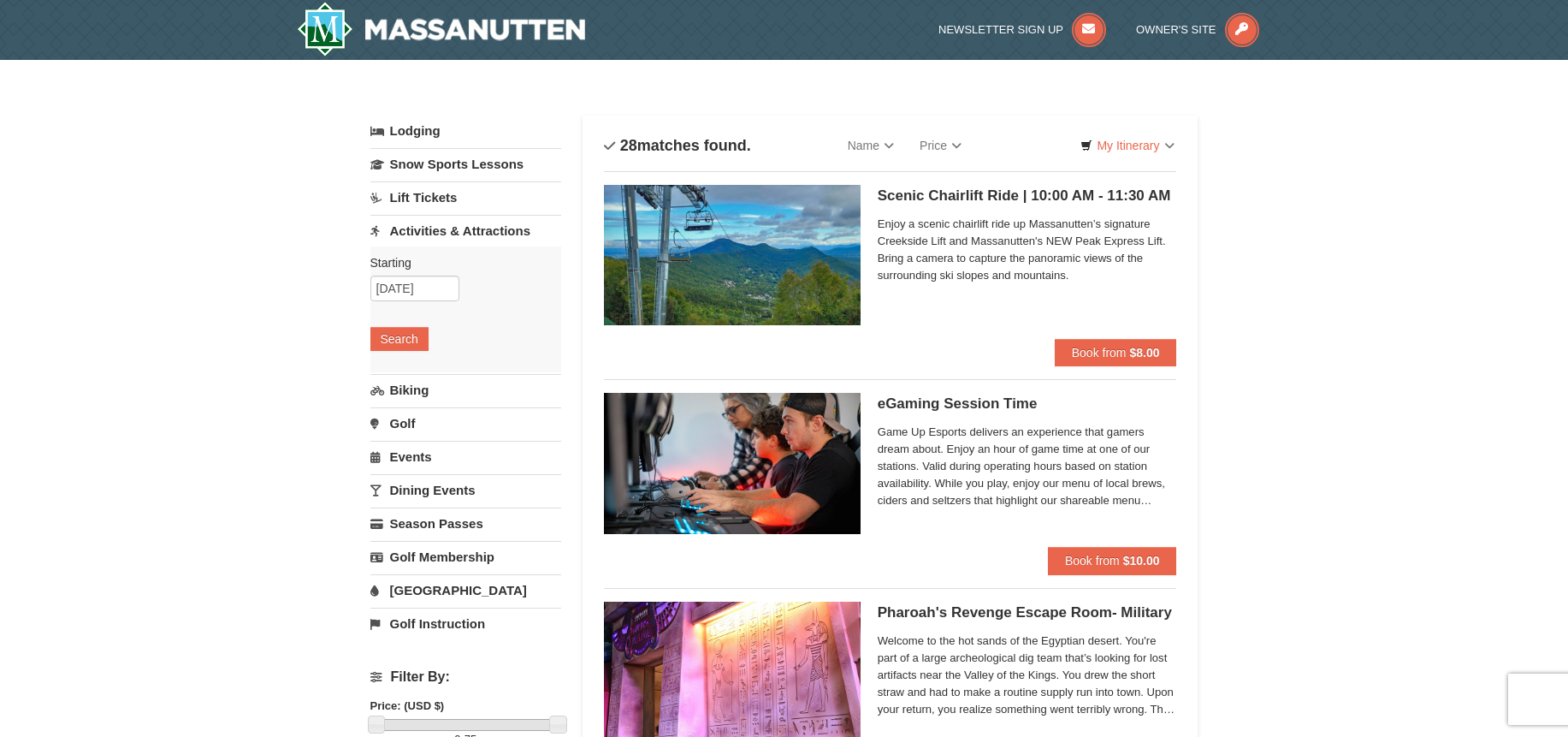
click at [417, 127] on link "Lodging" at bounding box center [466, 131] width 191 height 31
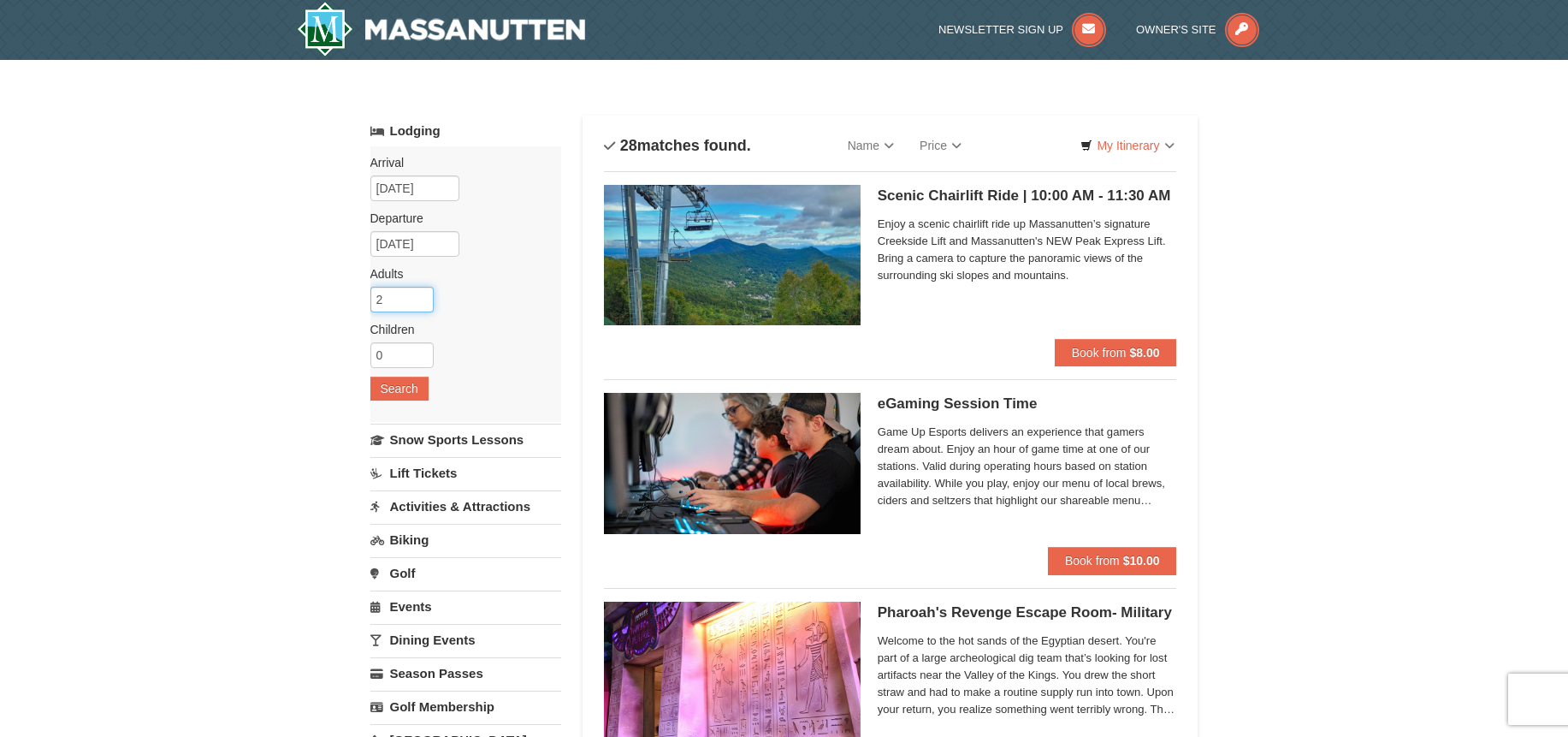
click at [385, 292] on input "2" at bounding box center [402, 299] width 64 height 26
type input "3"
click at [420, 292] on input "3" at bounding box center [402, 299] width 64 height 26
click at [398, 385] on button "Search" at bounding box center [400, 389] width 58 height 24
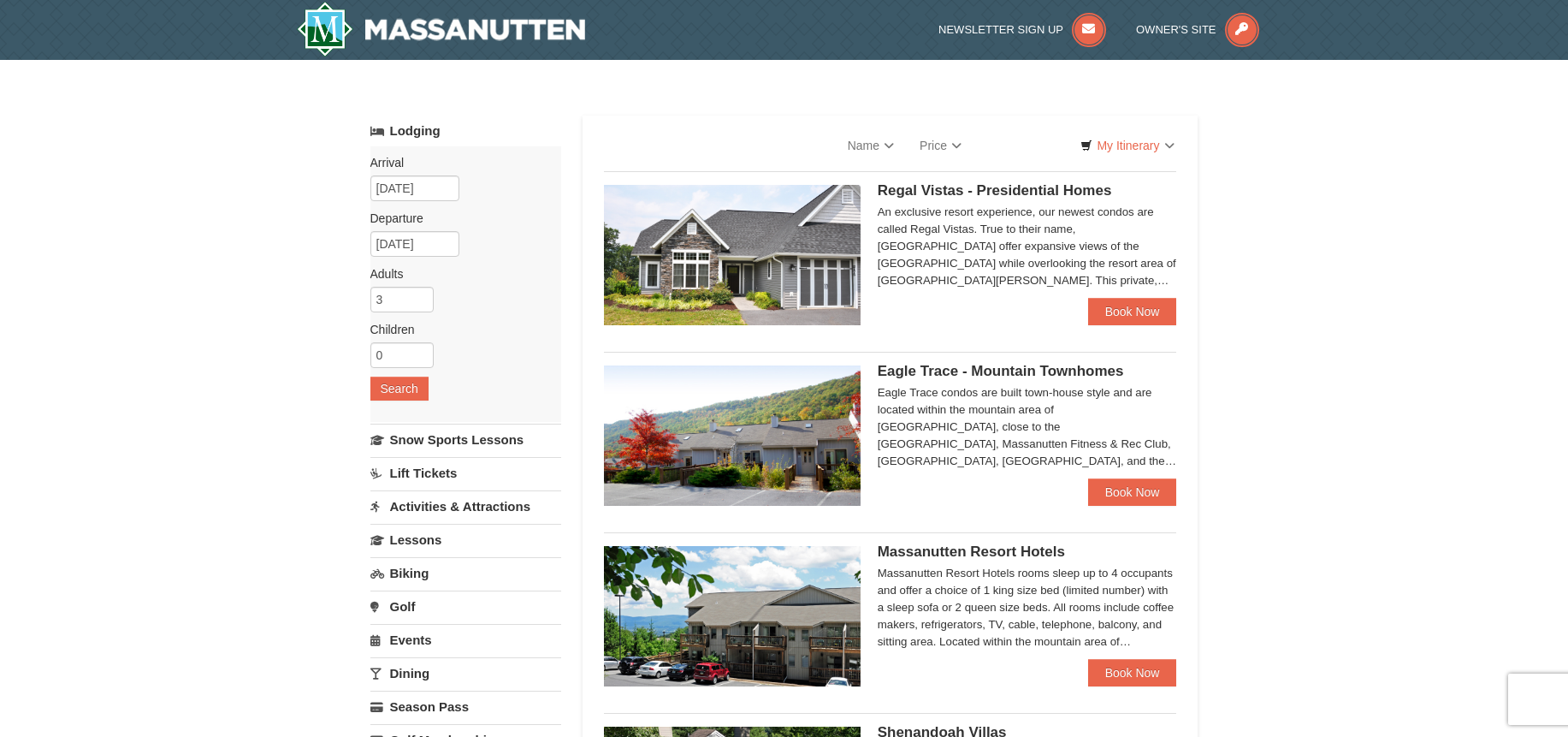
select select "9"
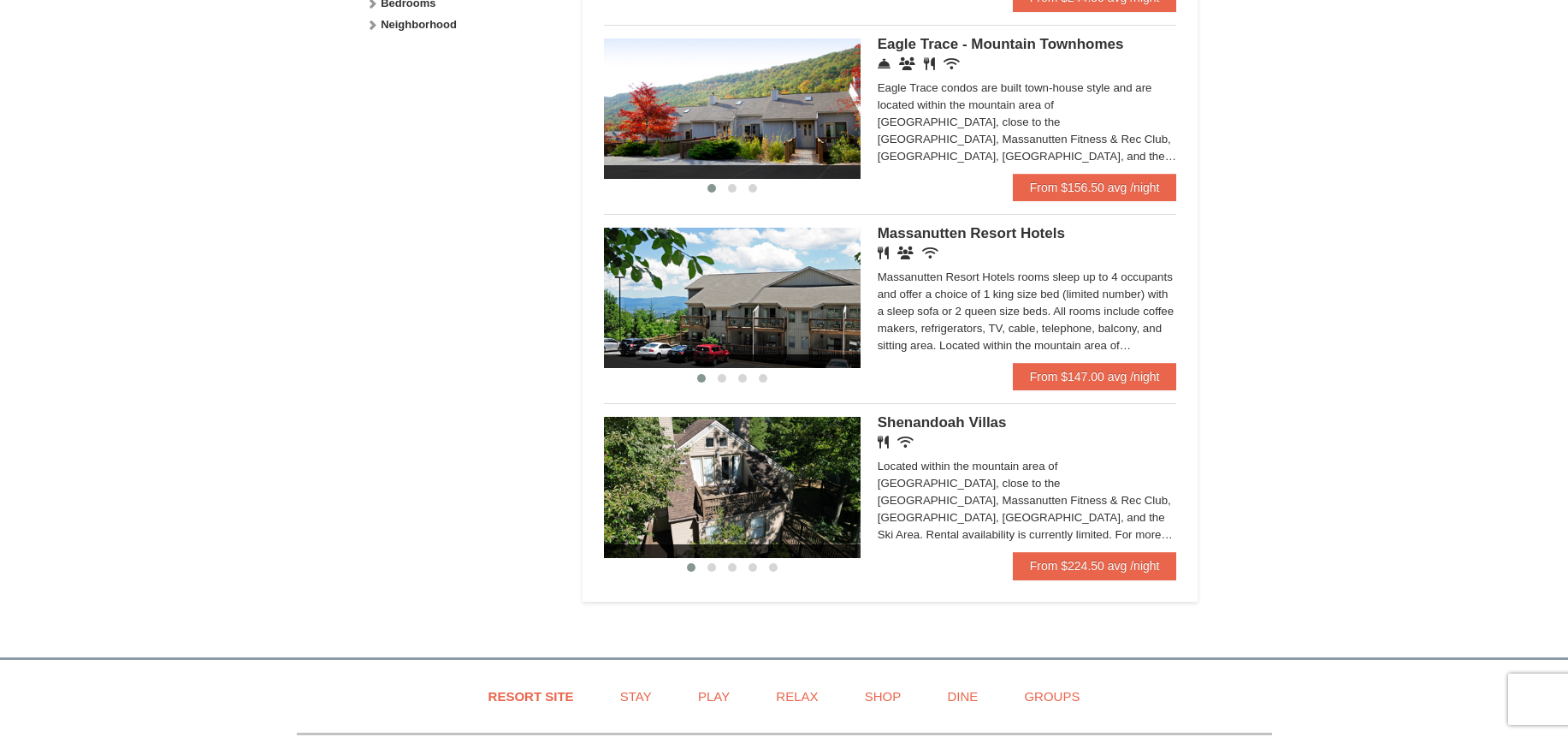
scroll to position [941, 0]
